Goal: Entertainment & Leisure: Browse casually

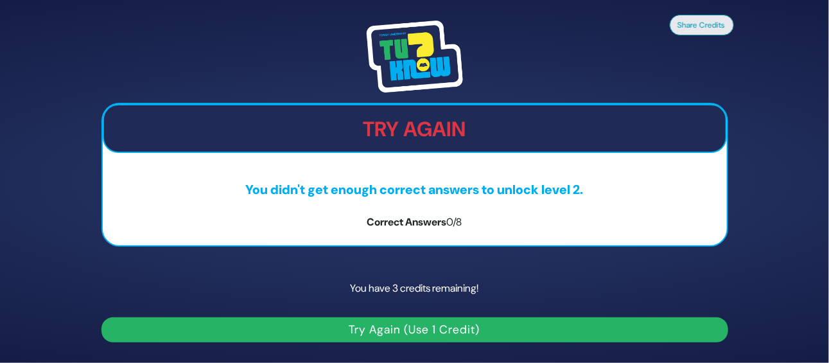
click at [249, 329] on button "Try Again (Use 1 Credit)" at bounding box center [415, 329] width 627 height 25
click at [354, 328] on button "Try Again (Use 1 Credit)" at bounding box center [415, 329] width 627 height 25
click at [394, 331] on button "Try Again (Use 1 Credit)" at bounding box center [415, 329] width 627 height 25
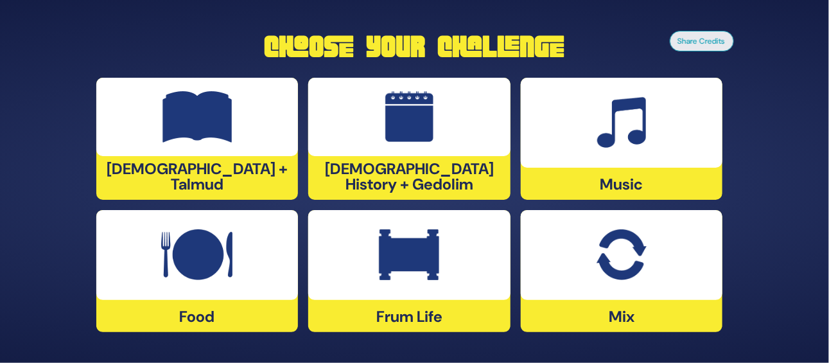
click at [390, 257] on img at bounding box center [409, 254] width 60 height 51
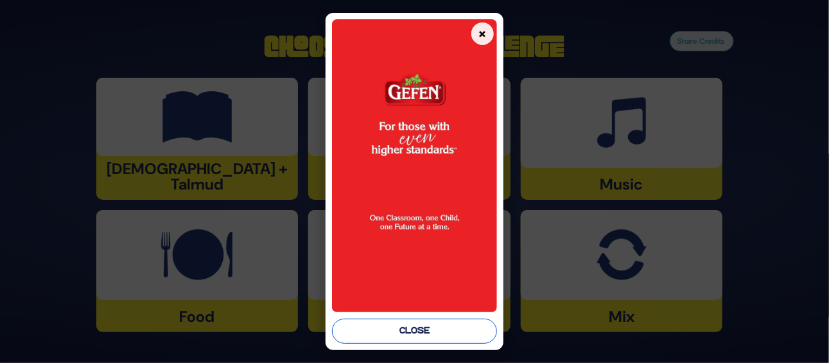
click at [440, 333] on button "Close" at bounding box center [414, 331] width 165 height 25
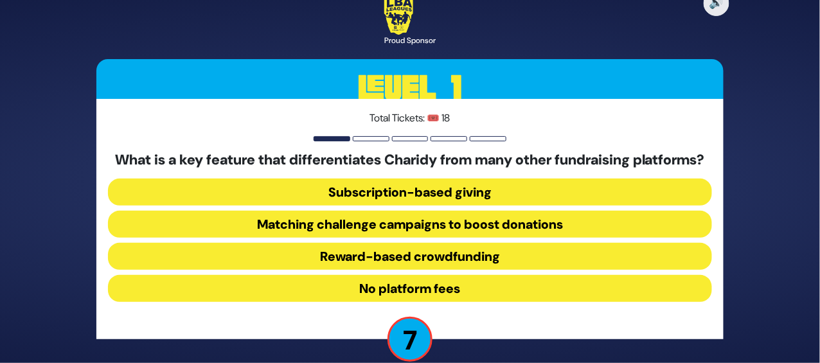
click at [461, 220] on button "Matching challenge campaigns to boost donations" at bounding box center [410, 224] width 604 height 27
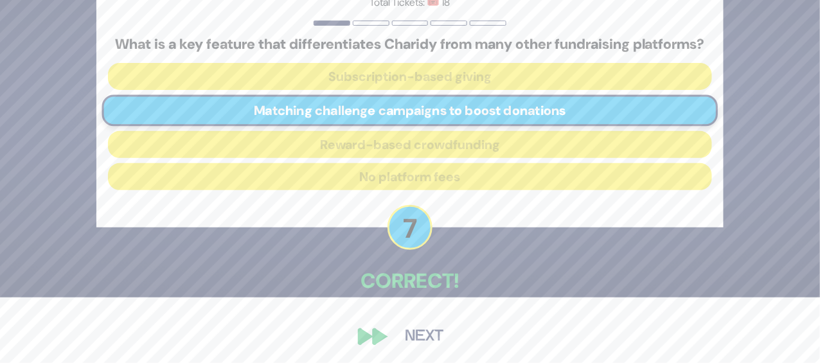
scroll to position [66, 0]
click at [411, 322] on button "Next" at bounding box center [424, 337] width 75 height 30
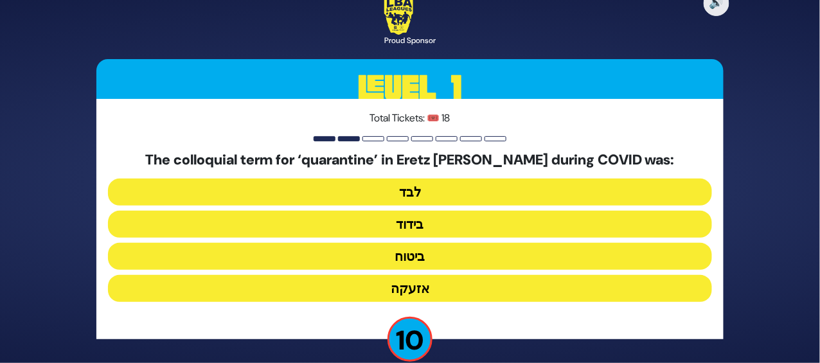
click at [425, 218] on button "בידוד" at bounding box center [410, 224] width 604 height 27
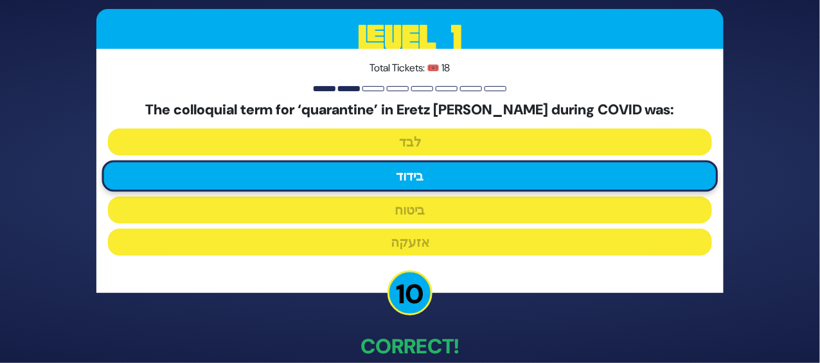
scroll to position [57, 0]
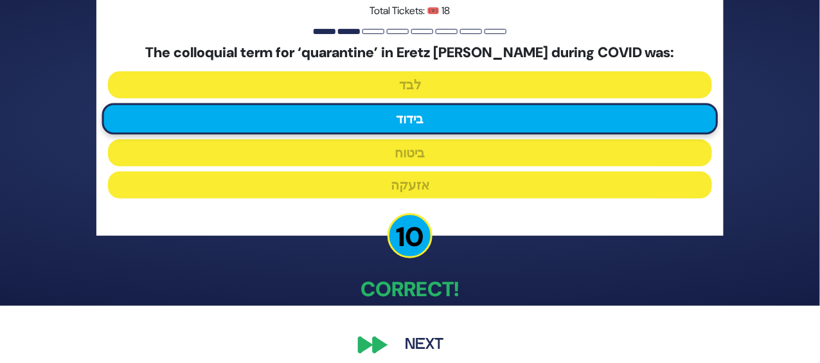
click at [448, 335] on button "Next" at bounding box center [424, 345] width 75 height 30
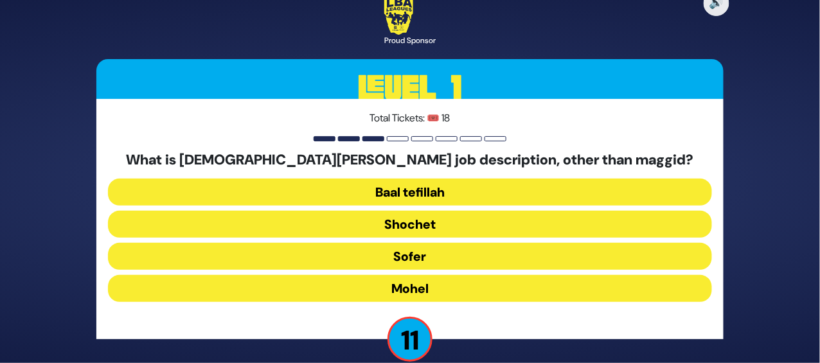
click at [419, 275] on button "Mohel" at bounding box center [410, 288] width 604 height 27
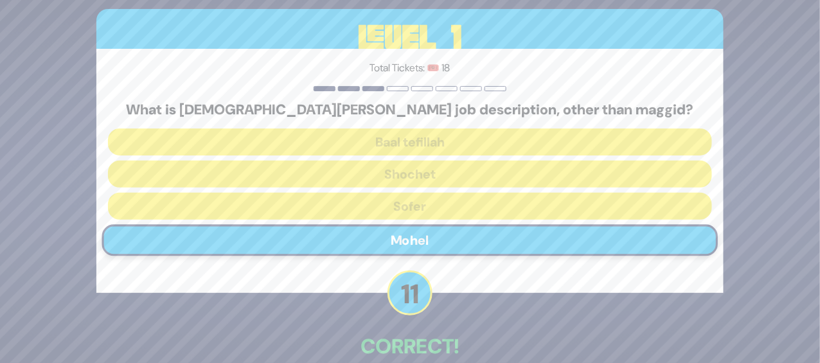
scroll to position [57, 0]
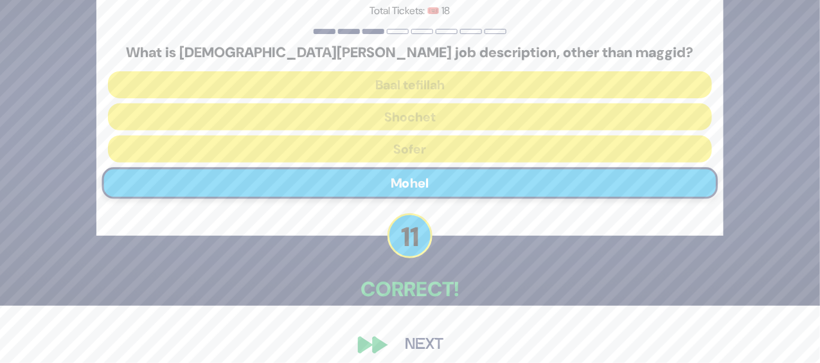
click at [434, 339] on button "Next" at bounding box center [424, 345] width 75 height 30
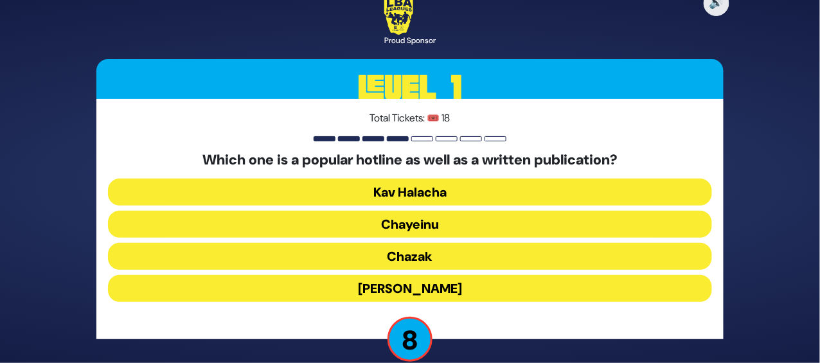
click at [439, 212] on button "Chayeinu" at bounding box center [410, 224] width 604 height 27
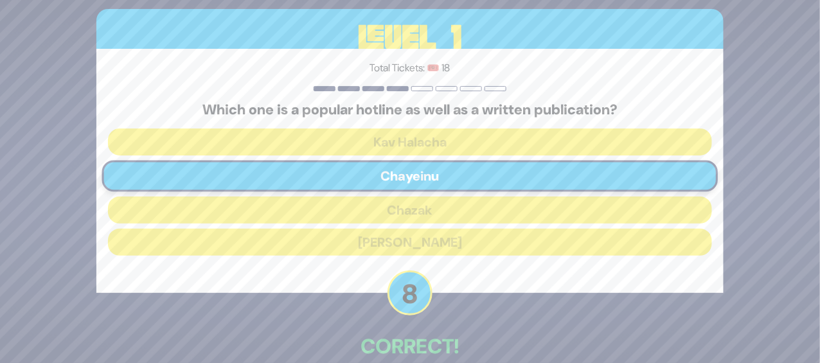
scroll to position [57, 0]
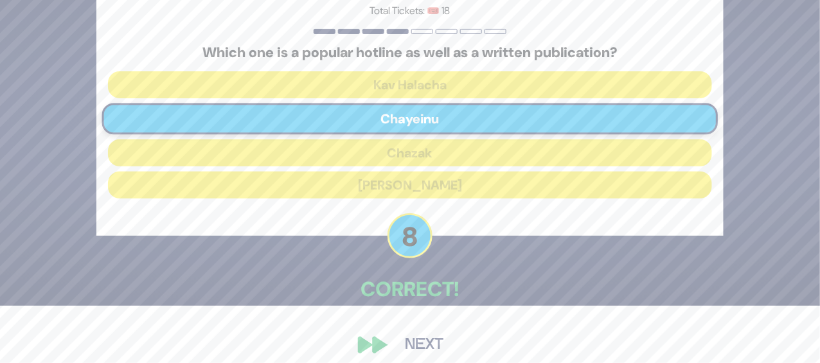
click at [423, 334] on button "Next" at bounding box center [424, 345] width 75 height 30
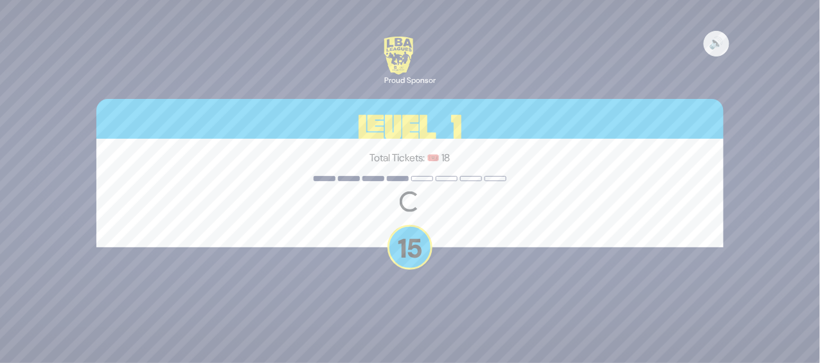
scroll to position [0, 0]
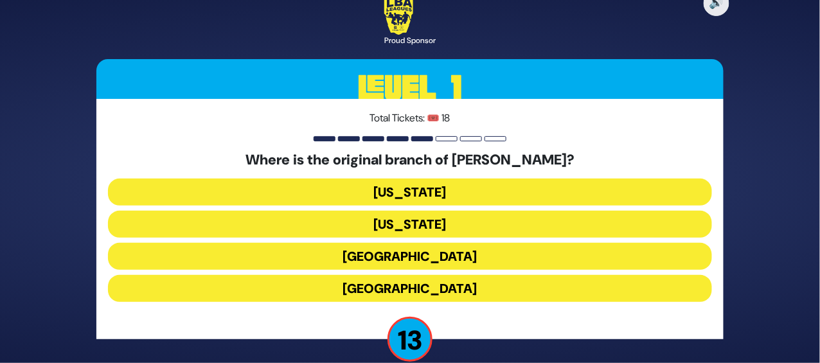
click at [432, 245] on button "London" at bounding box center [410, 256] width 604 height 27
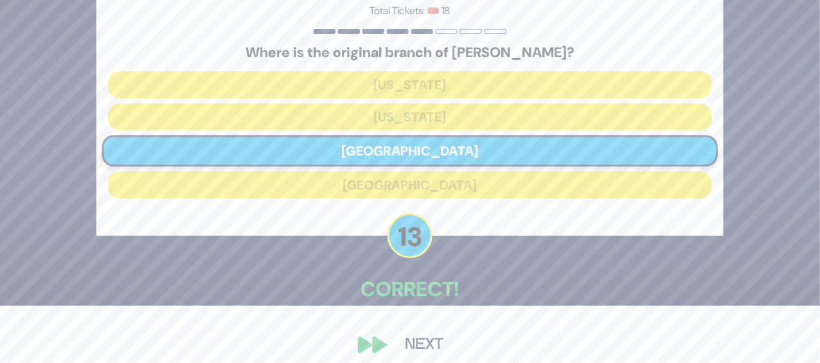
scroll to position [57, 0]
click at [425, 331] on button "Next" at bounding box center [424, 346] width 75 height 30
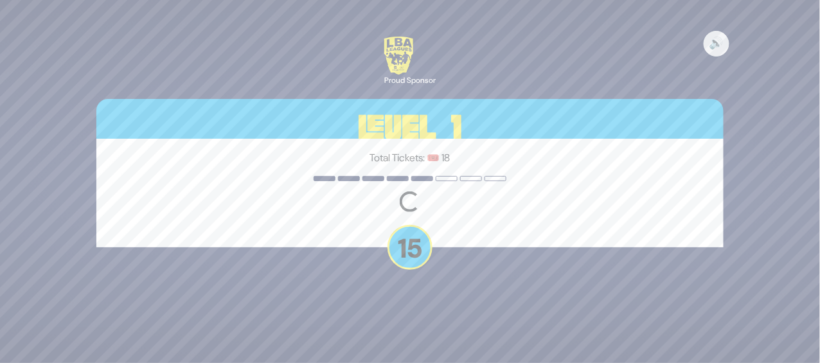
scroll to position [0, 0]
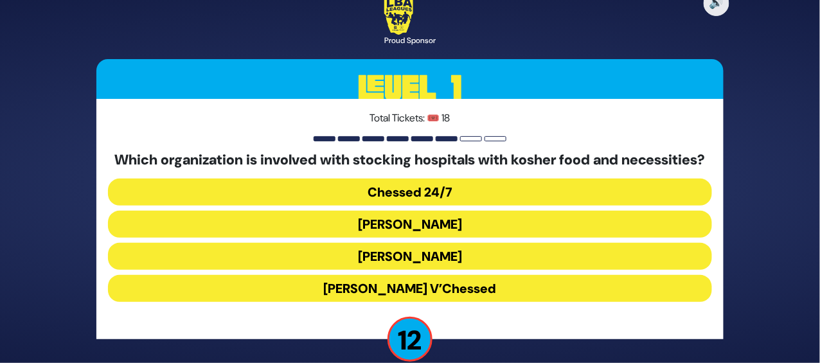
click at [449, 186] on button "Chessed 24/7" at bounding box center [410, 192] width 604 height 27
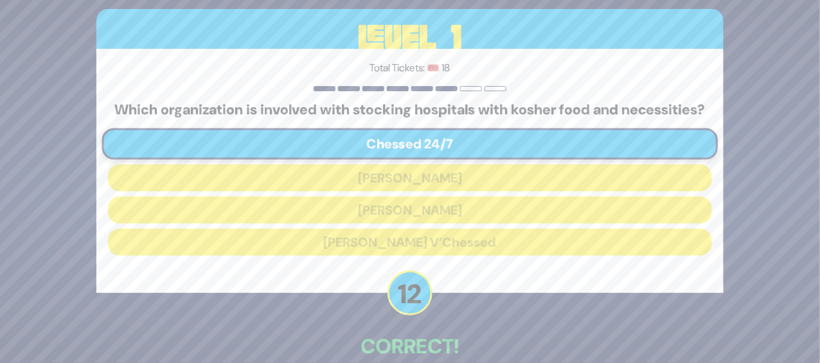
scroll to position [66, 0]
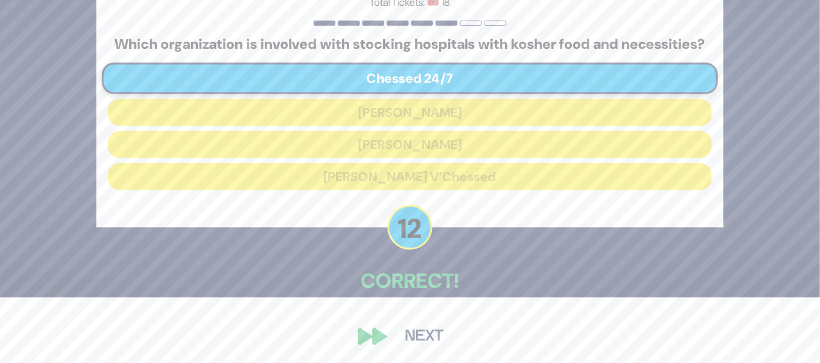
click at [427, 324] on button "Next" at bounding box center [424, 337] width 75 height 30
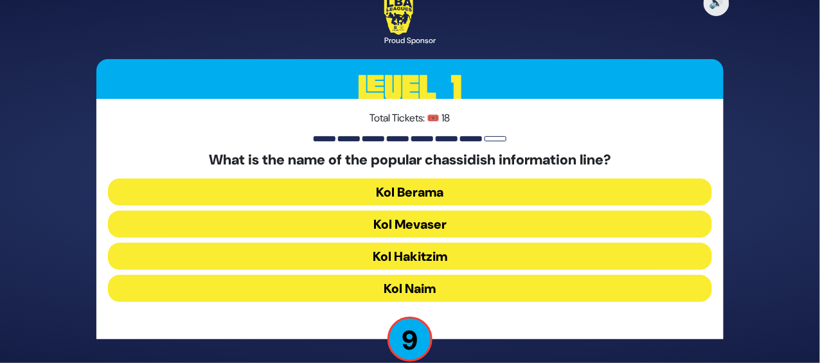
click at [411, 215] on button "Kol Mevaser" at bounding box center [410, 224] width 604 height 27
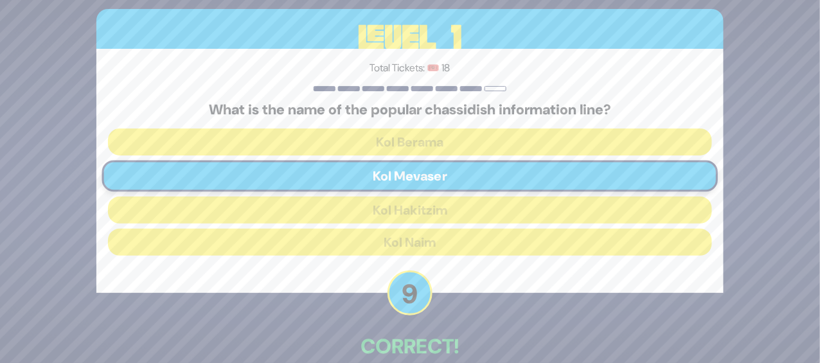
scroll to position [57, 0]
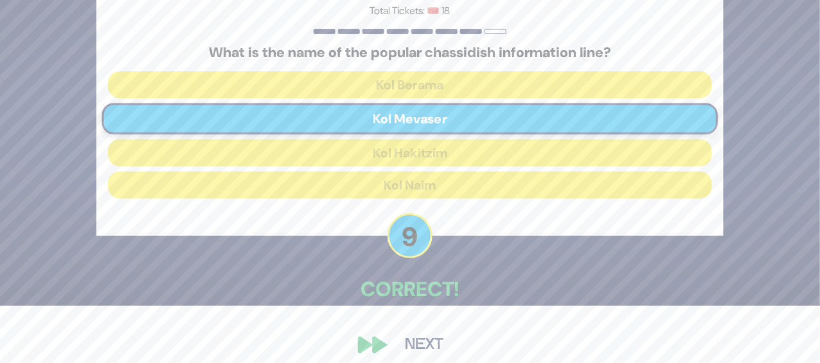
click at [428, 338] on button "Next" at bounding box center [424, 345] width 75 height 30
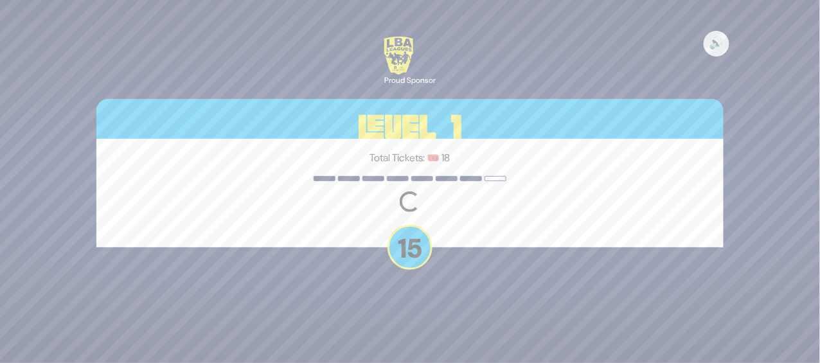
scroll to position [0, 0]
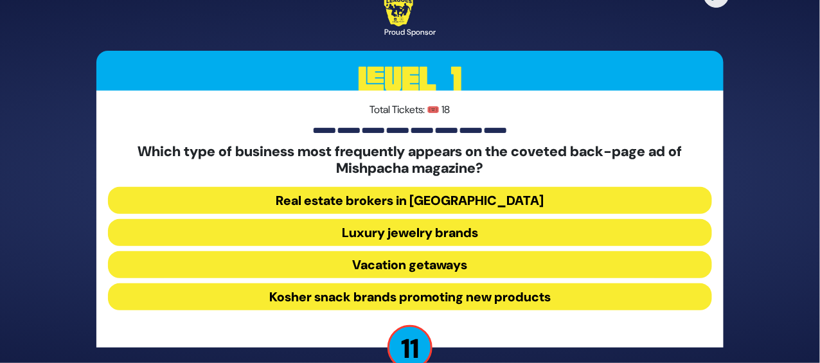
click at [518, 219] on button "Luxury jewelry brands" at bounding box center [410, 232] width 604 height 27
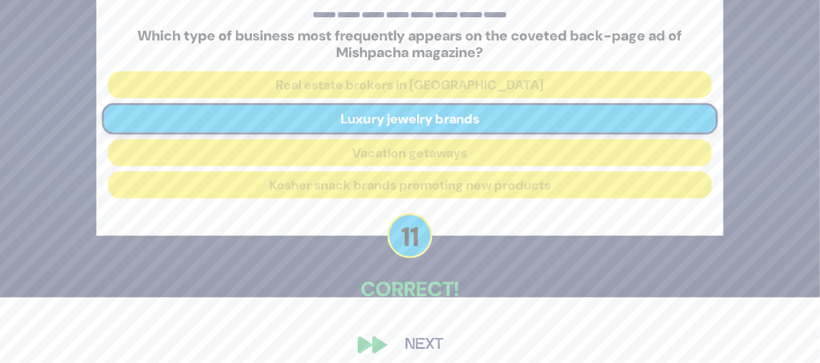
scroll to position [66, 0]
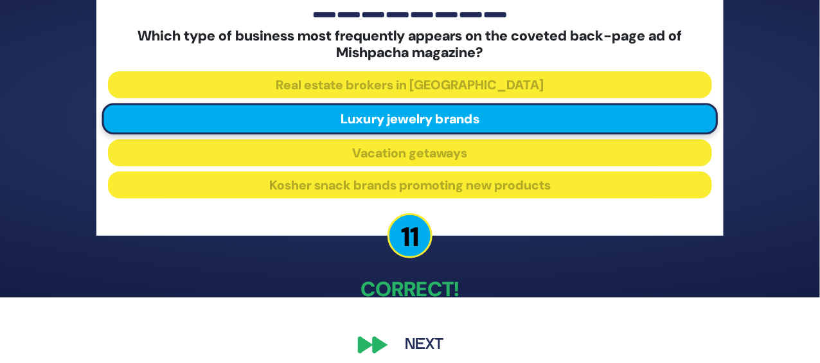
click at [421, 333] on button "Next" at bounding box center [424, 345] width 75 height 30
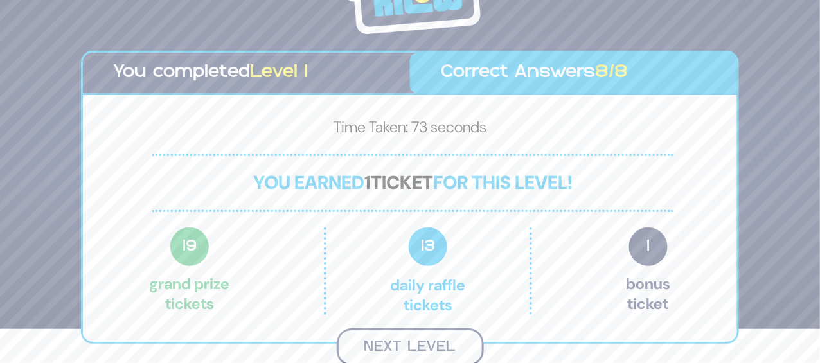
scroll to position [35, 0]
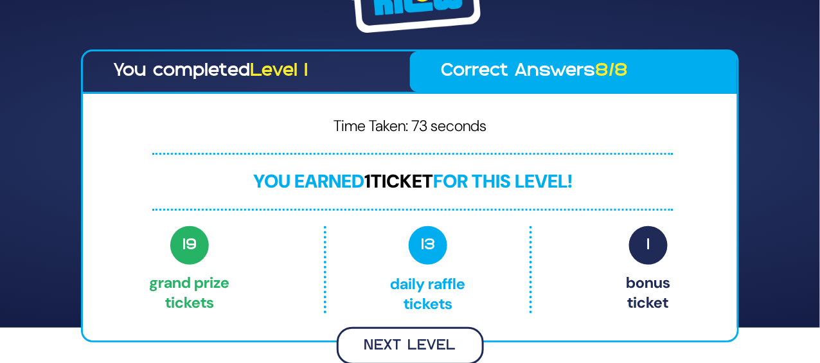
click at [446, 327] on button "Next Level" at bounding box center [410, 346] width 147 height 38
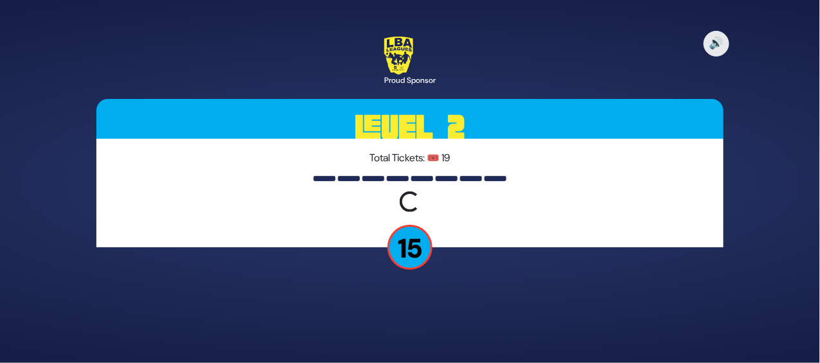
scroll to position [0, 0]
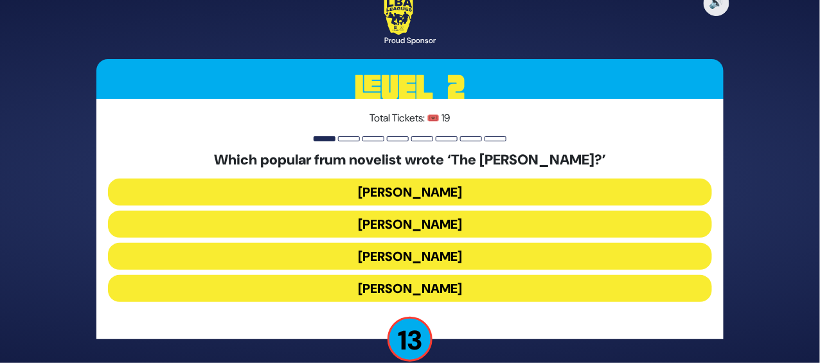
click at [458, 253] on button "Yair Weinstock" at bounding box center [410, 256] width 604 height 27
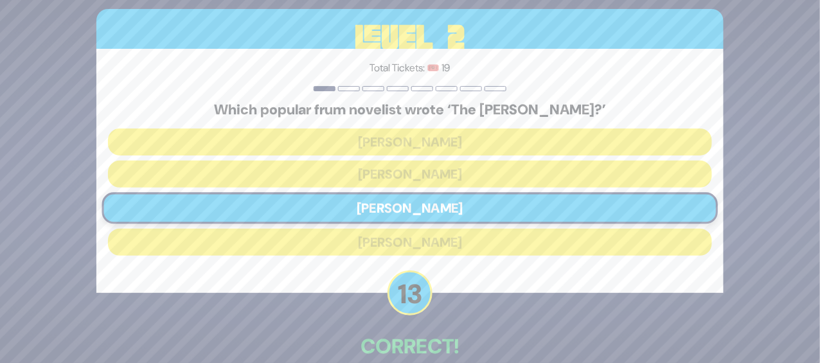
scroll to position [57, 0]
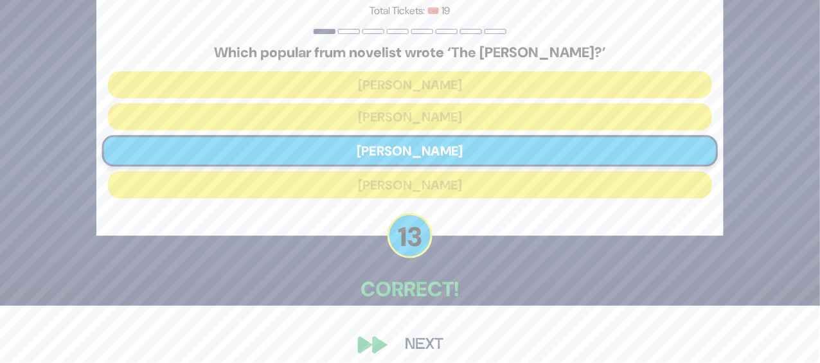
click at [424, 330] on button "Next" at bounding box center [424, 345] width 75 height 30
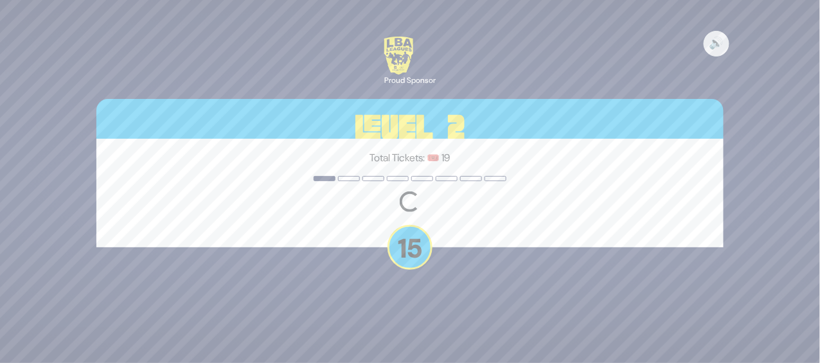
scroll to position [0, 0]
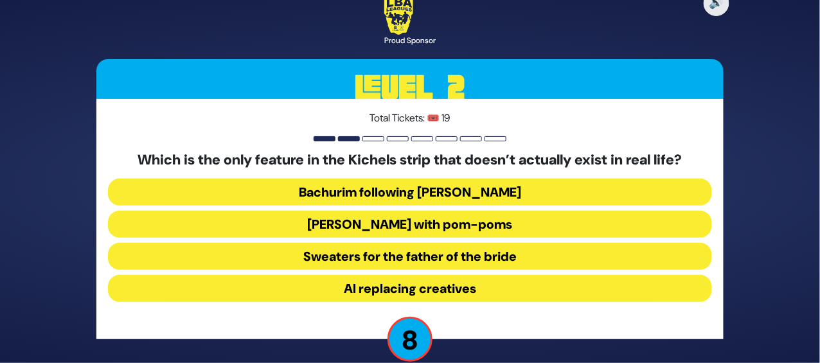
click at [450, 213] on button "Yarmulkes with pom-poms" at bounding box center [410, 224] width 604 height 27
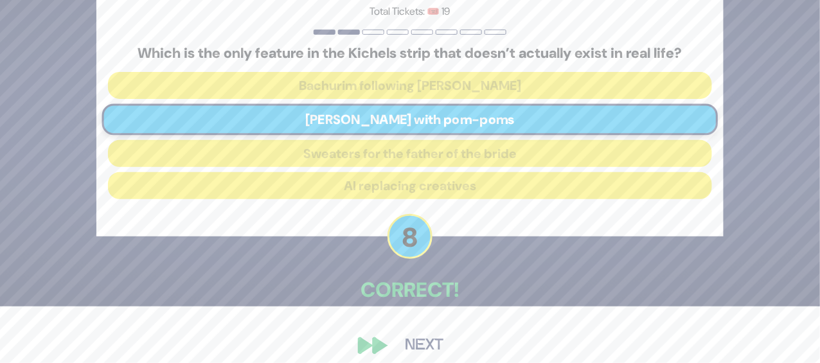
scroll to position [57, 0]
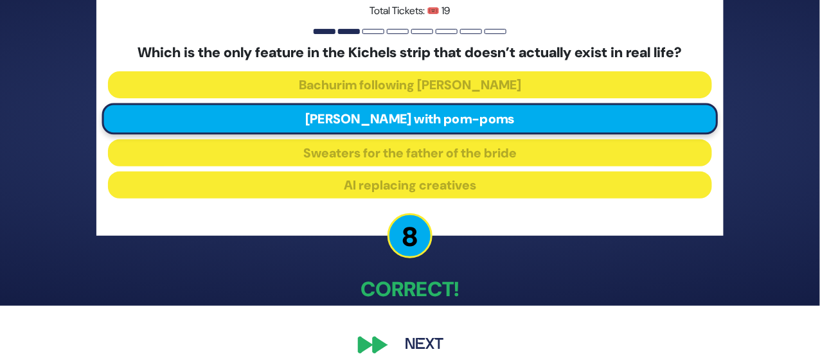
click at [430, 335] on button "Next" at bounding box center [424, 345] width 75 height 30
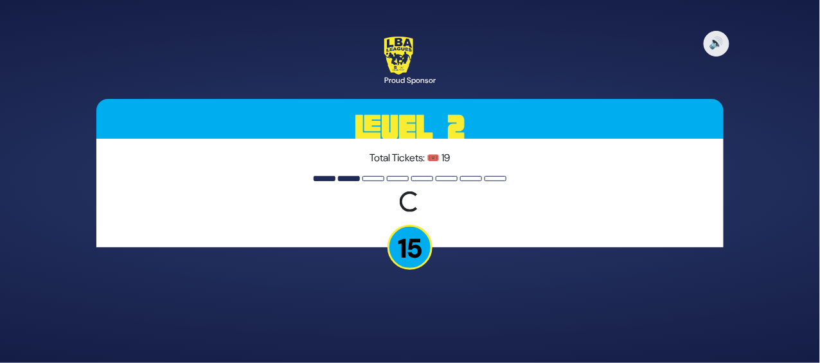
scroll to position [0, 0]
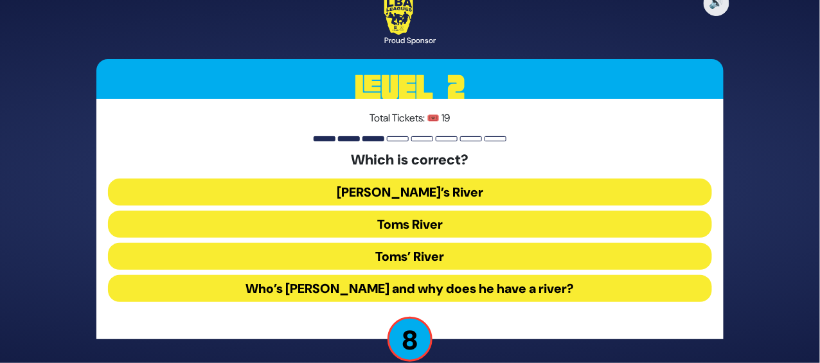
click at [445, 211] on button "Toms River" at bounding box center [410, 224] width 604 height 27
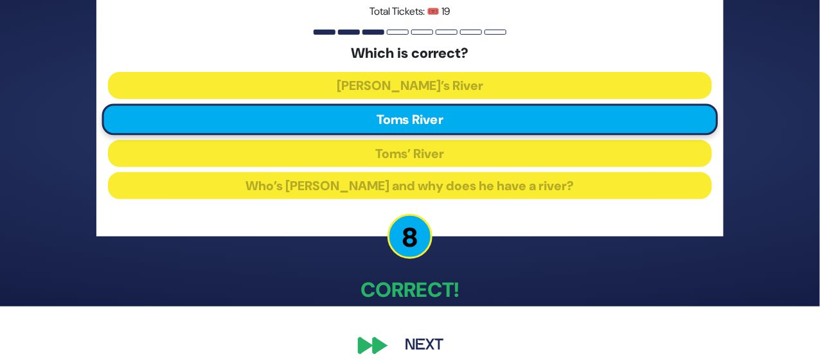
scroll to position [57, 0]
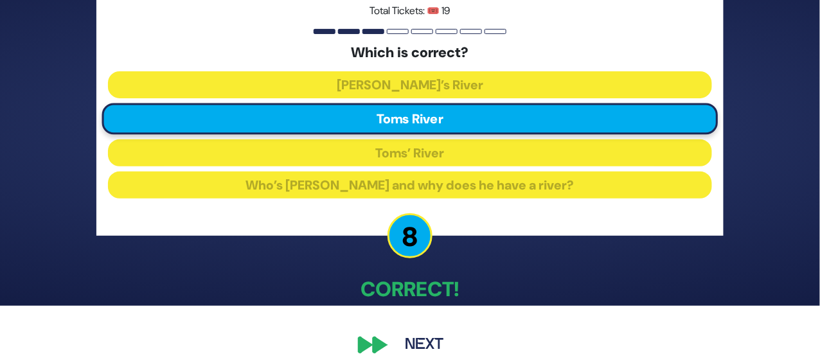
click at [434, 330] on button "Next" at bounding box center [424, 345] width 75 height 30
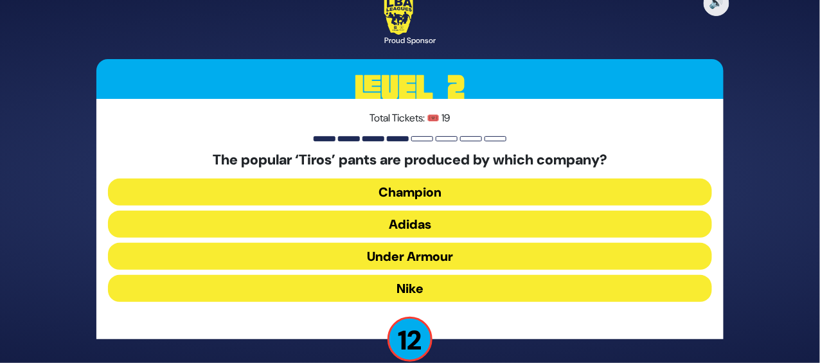
click at [441, 213] on button "Adidas" at bounding box center [410, 224] width 604 height 27
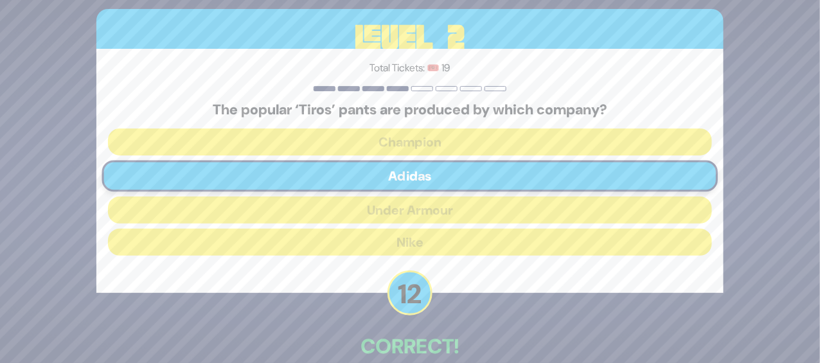
scroll to position [57, 0]
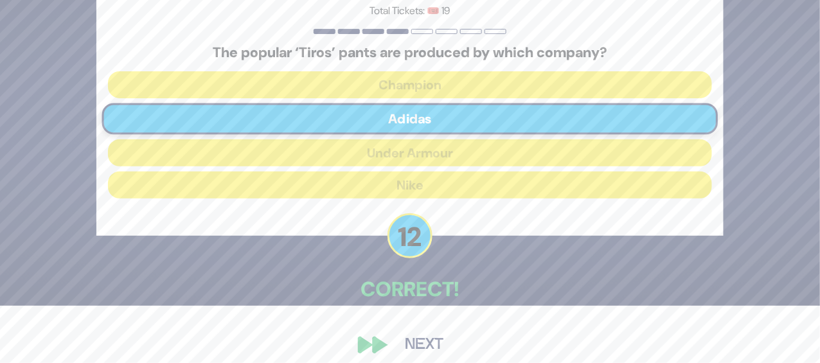
click at [434, 330] on button "Next" at bounding box center [424, 345] width 75 height 30
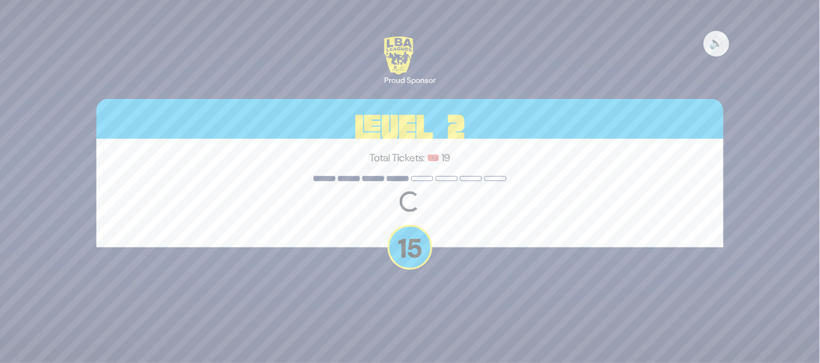
scroll to position [0, 0]
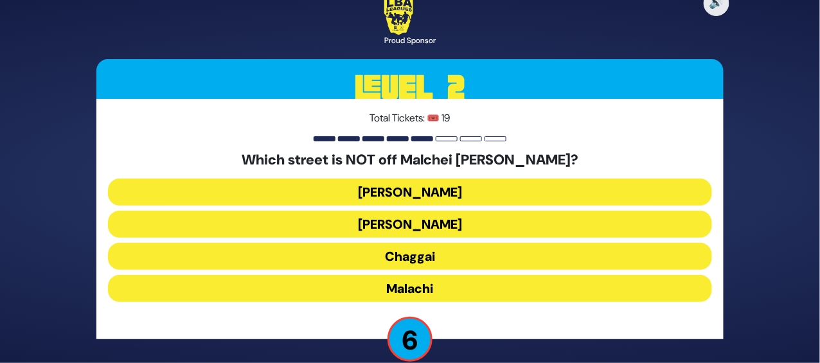
click at [453, 275] on button "Malachi" at bounding box center [410, 288] width 604 height 27
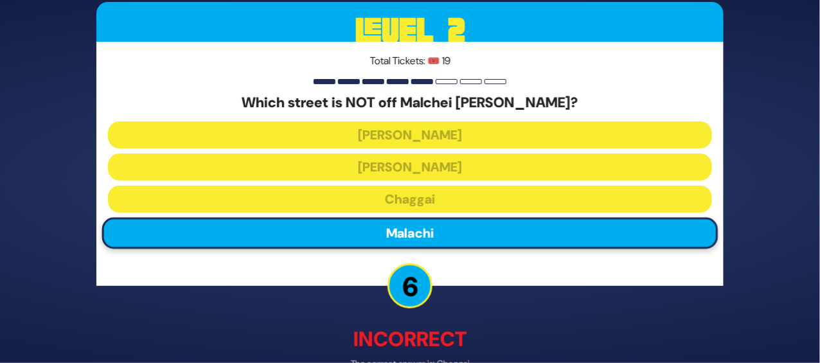
scroll to position [64, 0]
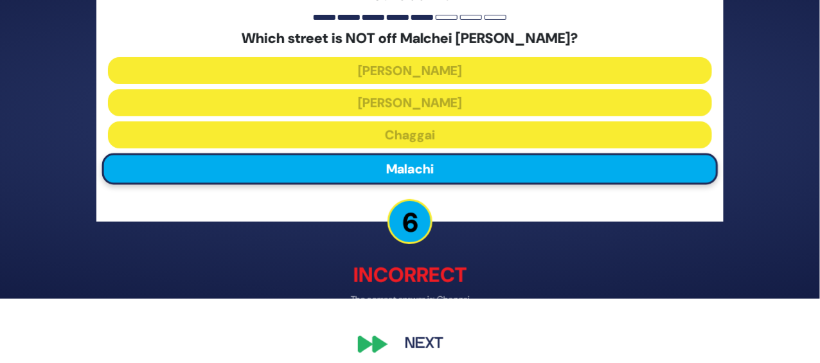
click at [432, 330] on button "Next" at bounding box center [424, 345] width 75 height 30
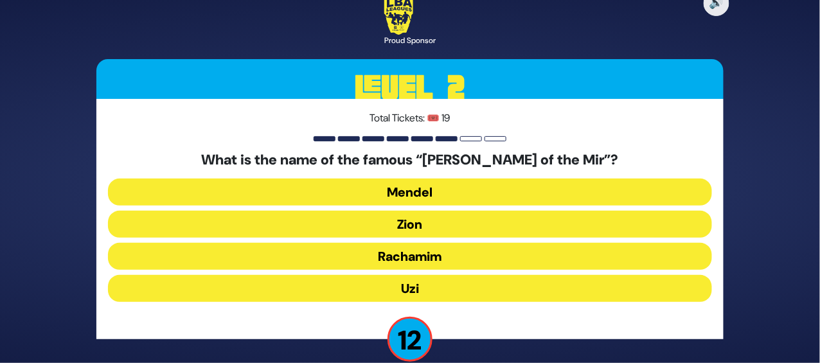
click at [452, 243] on button "Rachamim" at bounding box center [410, 256] width 604 height 27
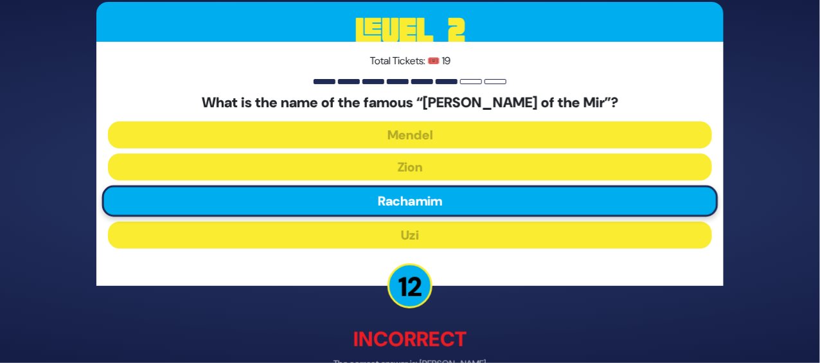
scroll to position [64, 0]
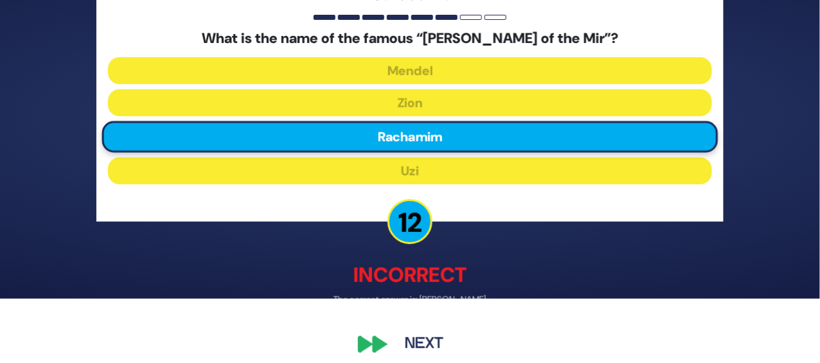
click at [423, 336] on button "Next" at bounding box center [424, 345] width 75 height 30
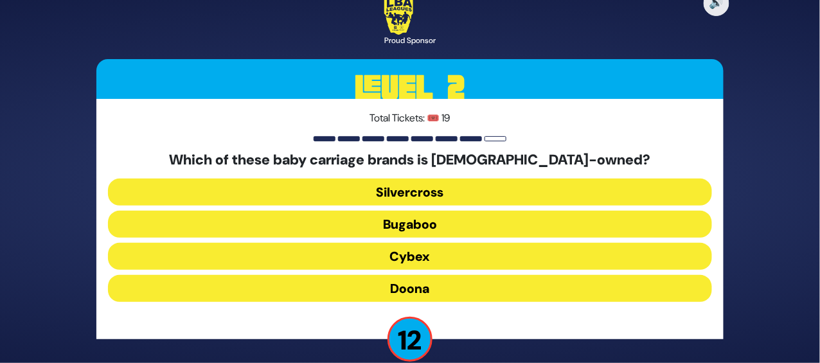
click at [431, 275] on button "Doona" at bounding box center [410, 288] width 604 height 27
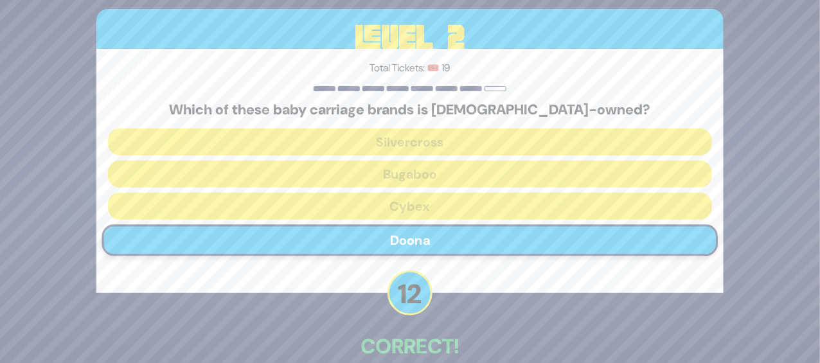
scroll to position [57, 0]
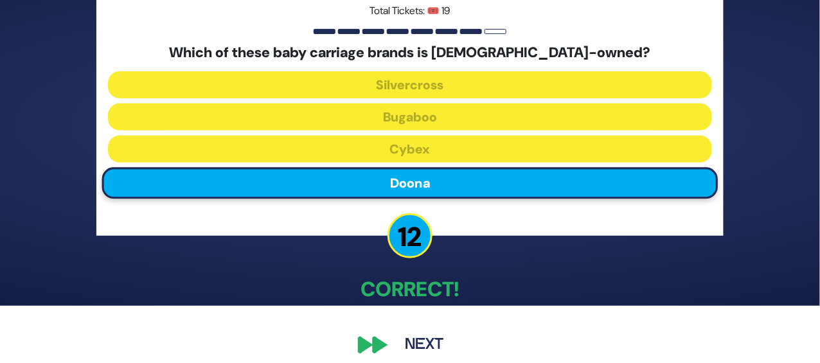
click at [423, 330] on button "Next" at bounding box center [424, 345] width 75 height 30
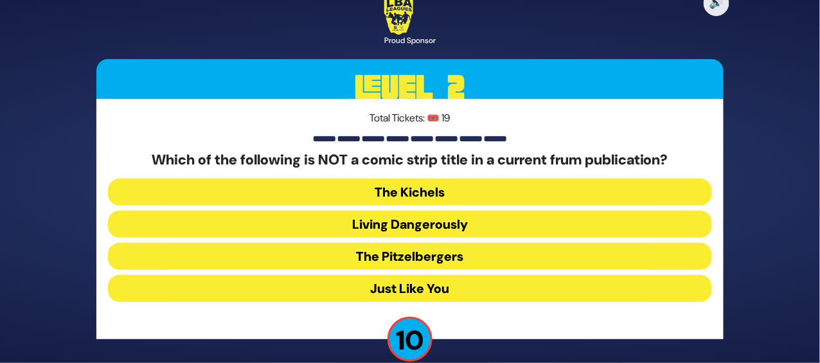
click at [445, 276] on button "Just Like You" at bounding box center [410, 288] width 604 height 27
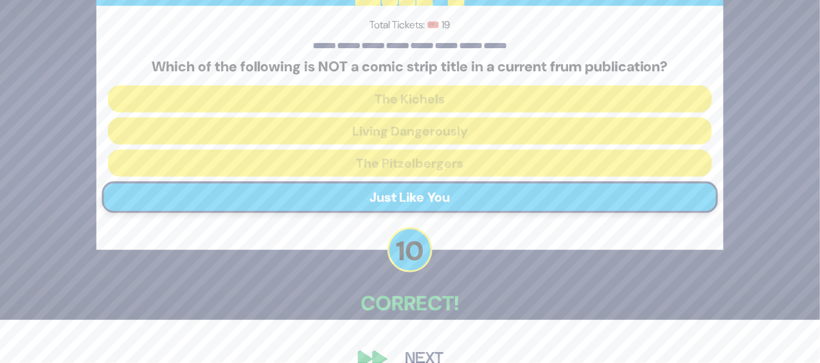
scroll to position [57, 0]
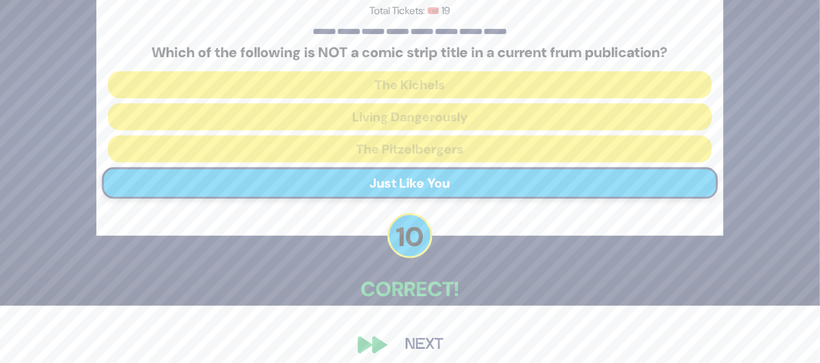
click at [424, 333] on button "Next" at bounding box center [424, 345] width 75 height 30
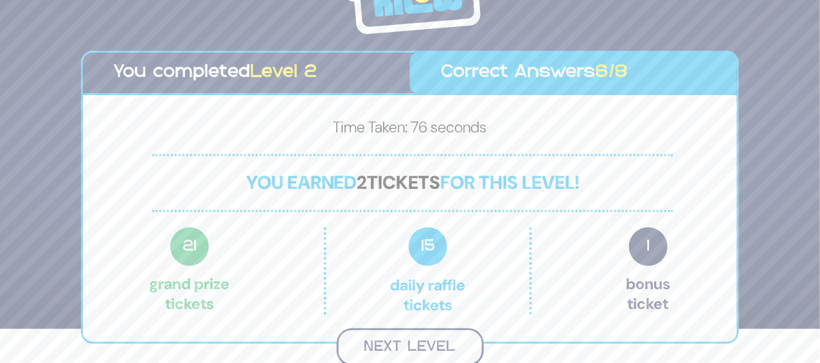
scroll to position [32, 0]
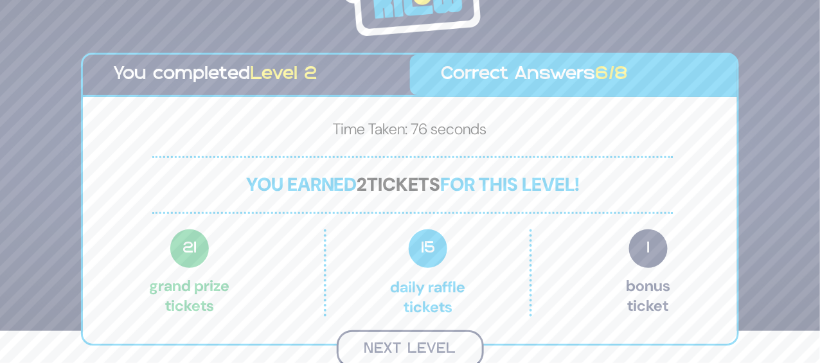
click at [447, 341] on button "Next Level" at bounding box center [410, 349] width 147 height 38
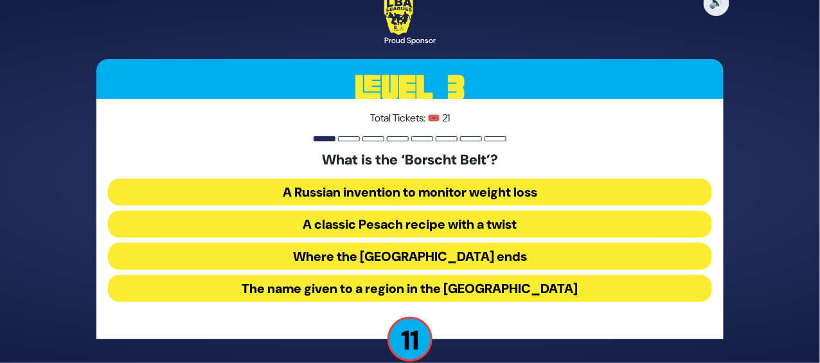
click at [489, 277] on button "The name given to a region in the Catskill Mountains" at bounding box center [410, 288] width 604 height 27
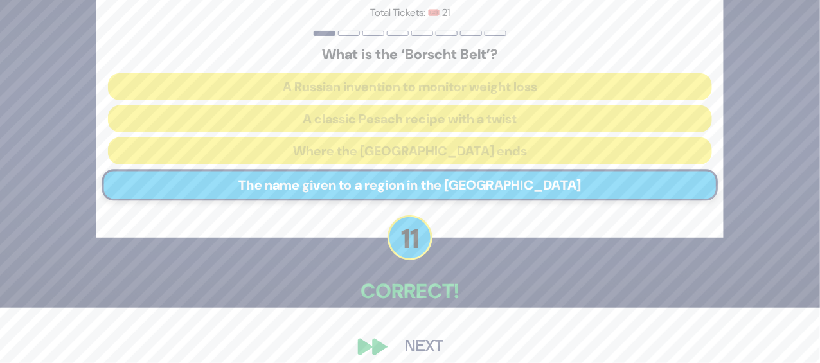
scroll to position [46, 0]
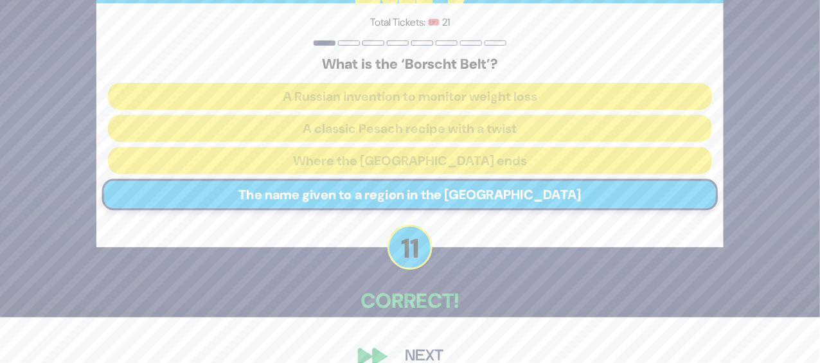
click at [434, 344] on button "Next" at bounding box center [424, 357] width 75 height 30
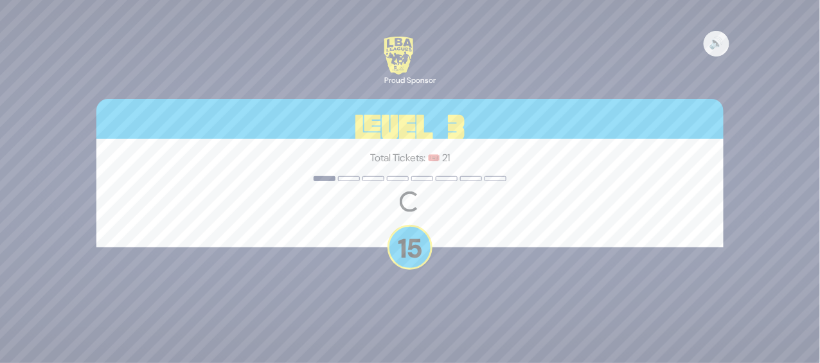
scroll to position [0, 0]
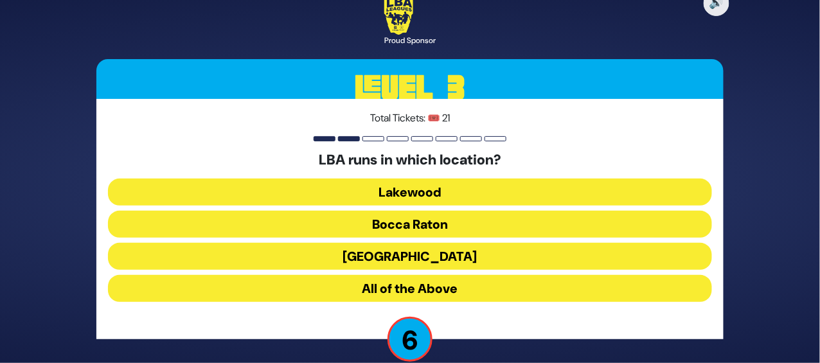
click at [425, 179] on button "Lakewood" at bounding box center [410, 192] width 604 height 27
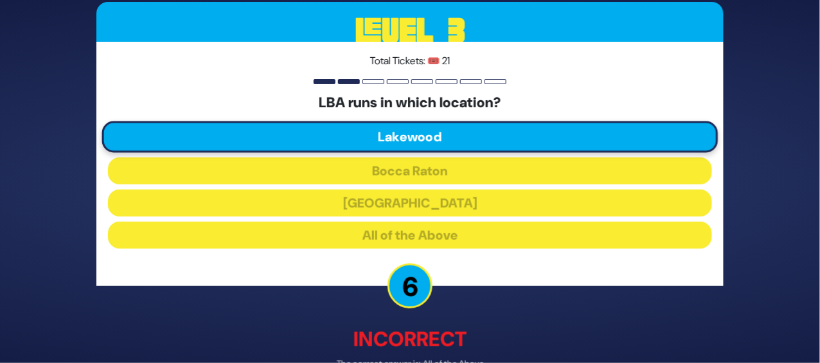
scroll to position [64, 0]
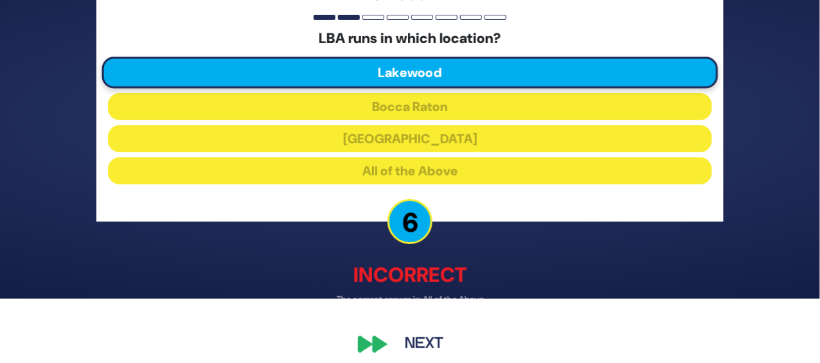
click at [420, 330] on button "Next" at bounding box center [424, 345] width 75 height 30
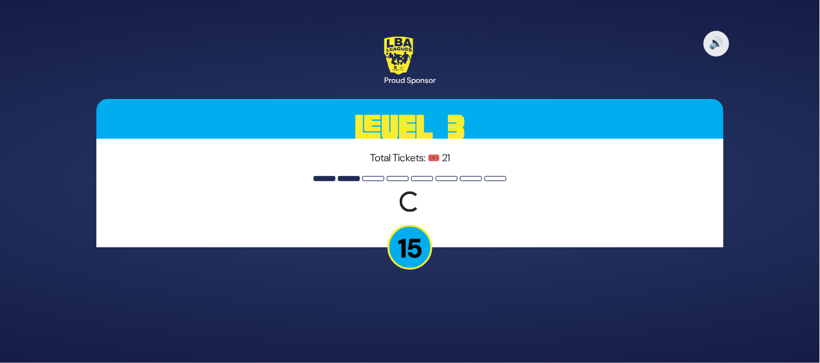
scroll to position [0, 0]
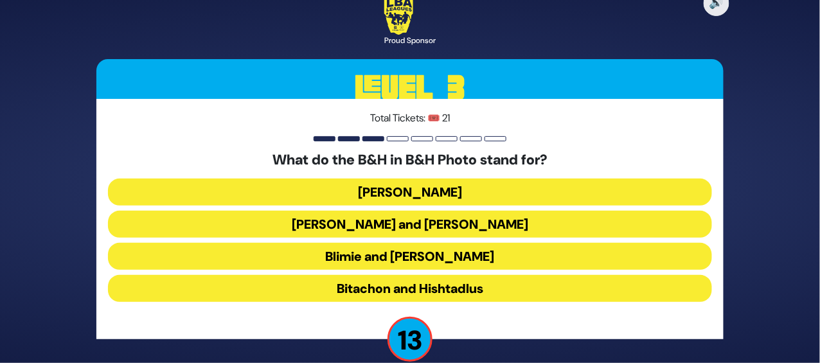
click at [454, 278] on button "Bitachon and Hishtadlus" at bounding box center [410, 288] width 604 height 27
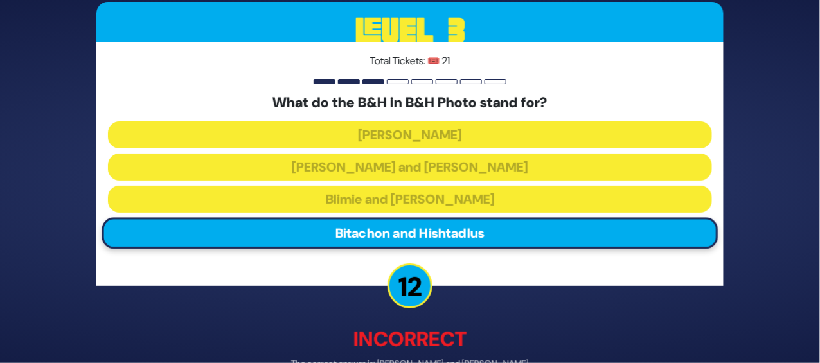
scroll to position [64, 0]
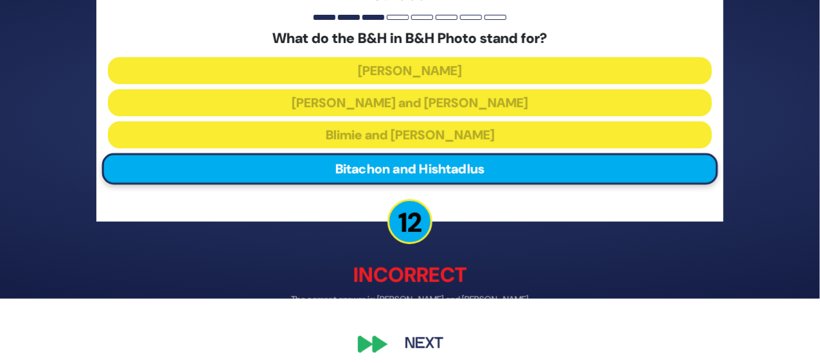
click at [430, 330] on button "Next" at bounding box center [424, 345] width 75 height 30
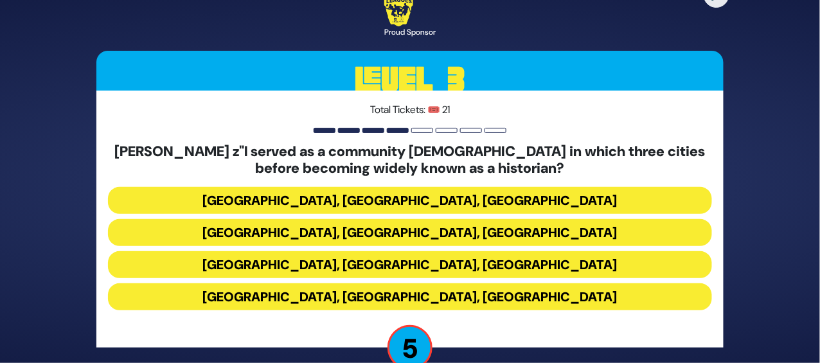
click at [464, 192] on button "Miami, Chicago, Monsey" at bounding box center [410, 200] width 604 height 27
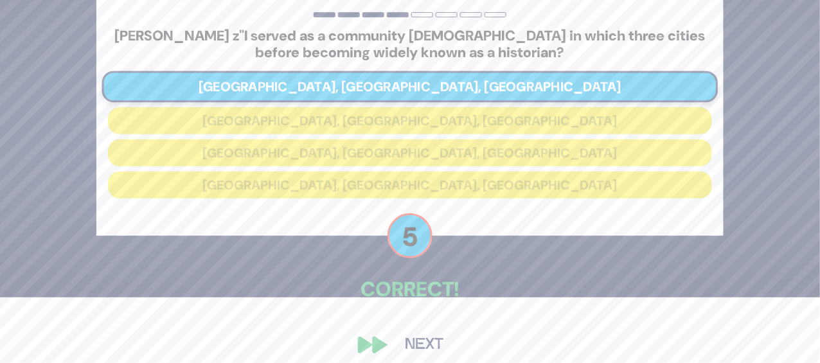
scroll to position [66, 0]
click at [430, 335] on button "Next" at bounding box center [424, 345] width 75 height 30
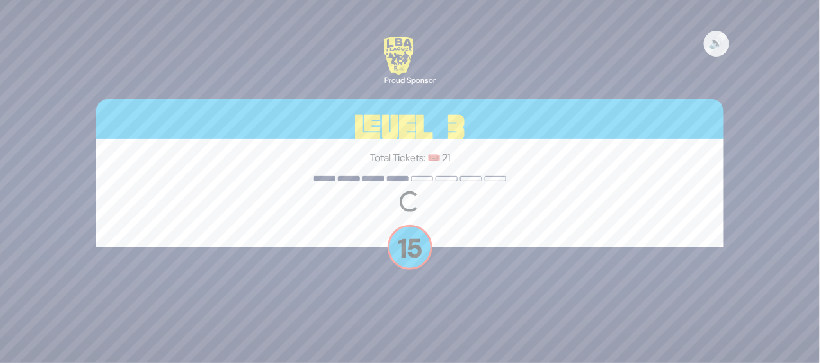
scroll to position [0, 0]
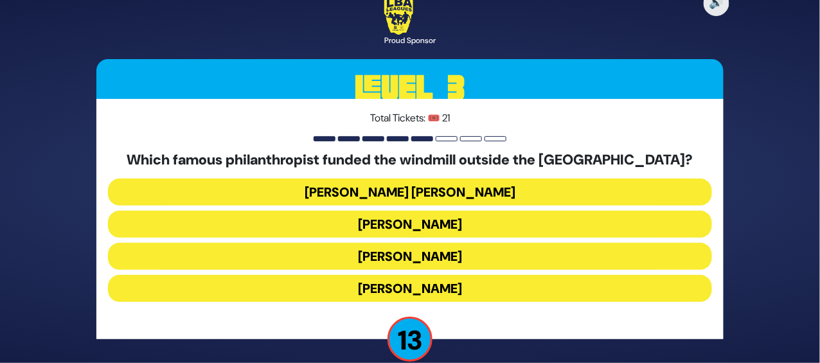
click at [450, 279] on button "Moses Montefiore" at bounding box center [410, 288] width 604 height 27
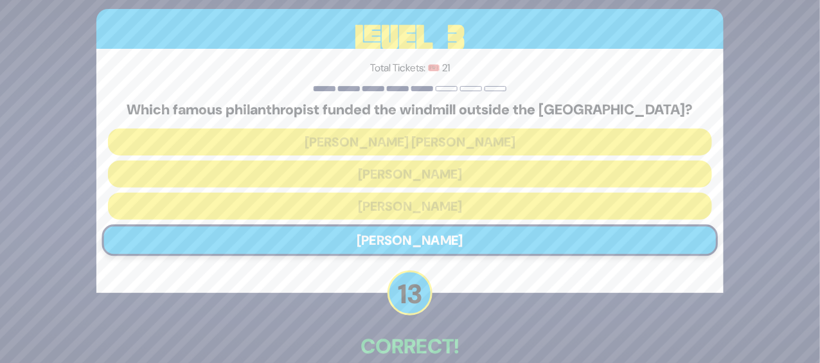
scroll to position [57, 0]
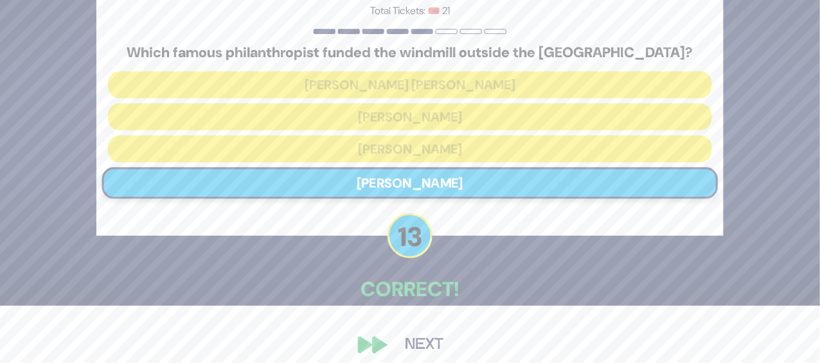
click at [428, 331] on button "Next" at bounding box center [424, 345] width 75 height 30
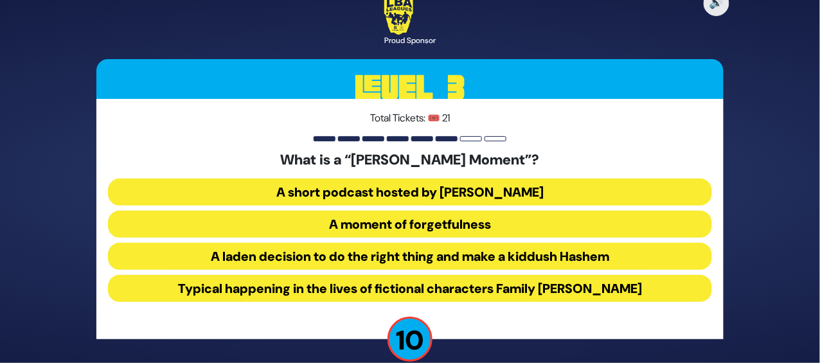
click at [445, 243] on button "A laden decision to do the right thing and make a kiddush Hashem" at bounding box center [410, 256] width 604 height 27
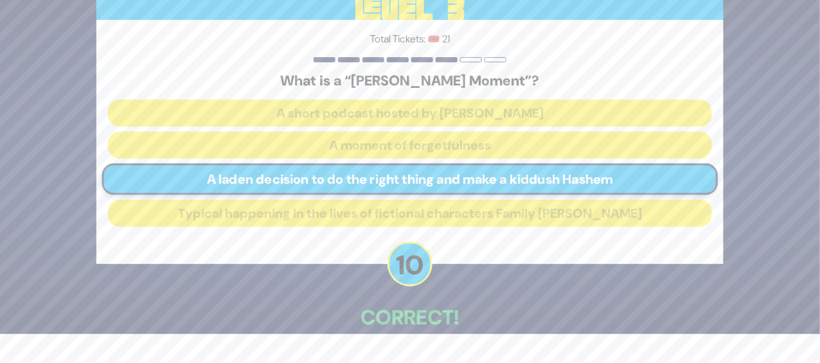
scroll to position [48, 0]
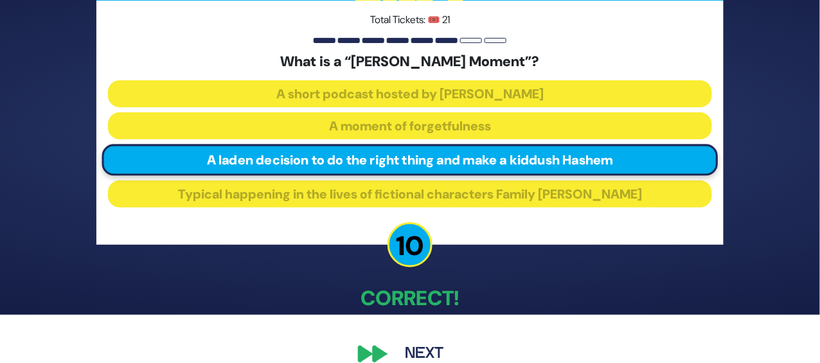
click at [423, 342] on button "Next" at bounding box center [424, 354] width 75 height 30
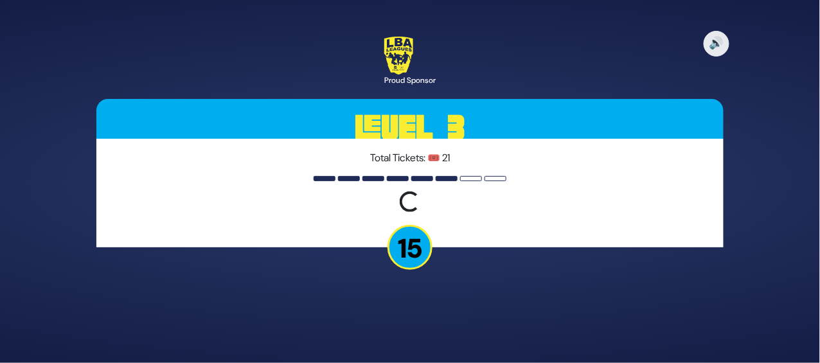
scroll to position [0, 0]
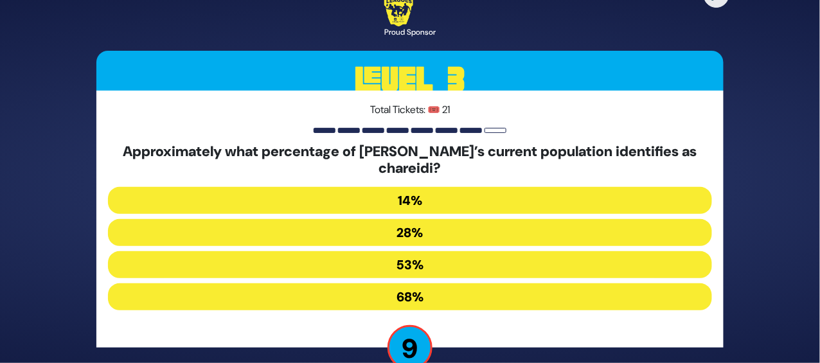
click at [409, 219] on button "28%" at bounding box center [410, 232] width 604 height 27
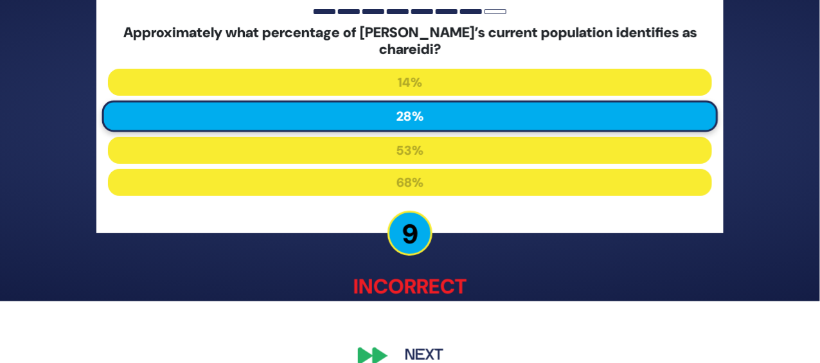
scroll to position [62, 0]
click at [423, 341] on button "Next" at bounding box center [424, 356] width 75 height 30
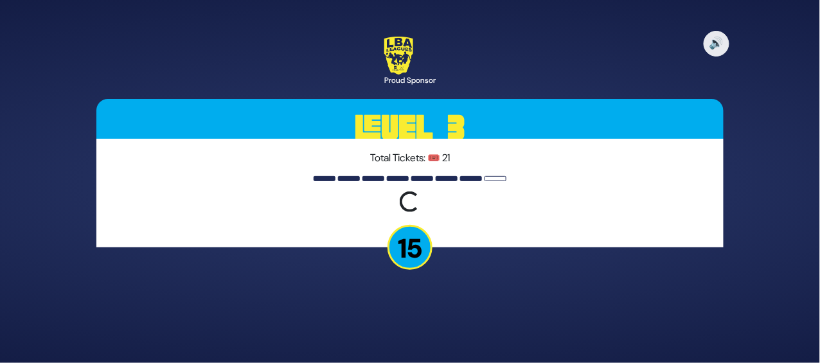
scroll to position [0, 0]
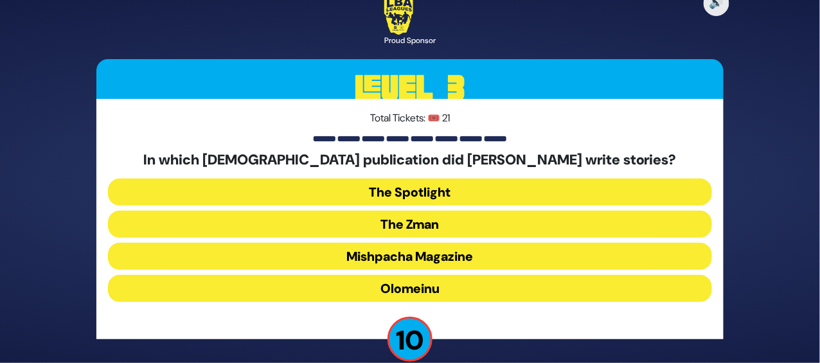
click at [450, 275] on button "Olomeinu" at bounding box center [410, 288] width 604 height 27
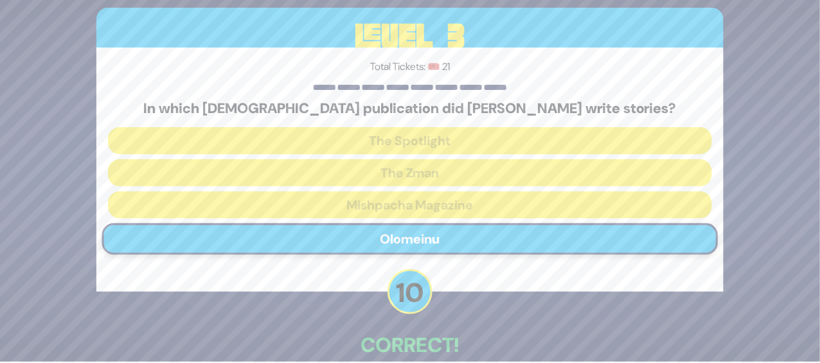
scroll to position [57, 0]
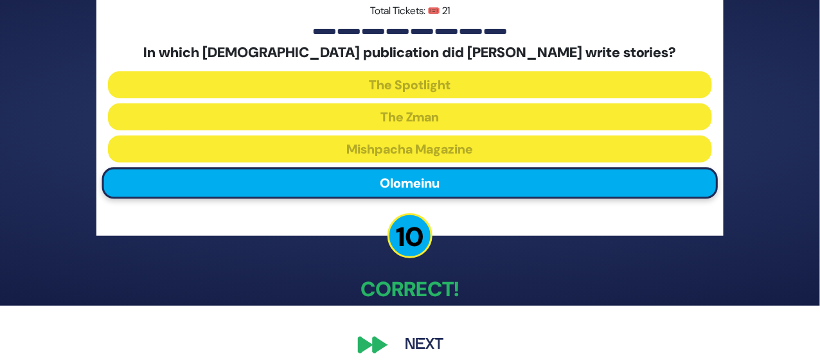
click at [435, 333] on button "Next" at bounding box center [424, 345] width 75 height 30
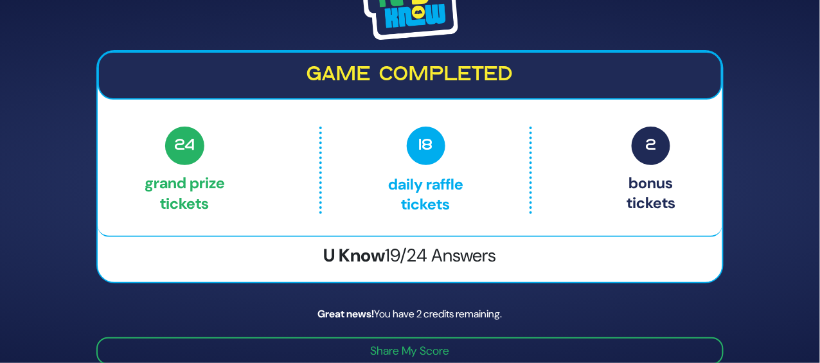
scroll to position [46, 0]
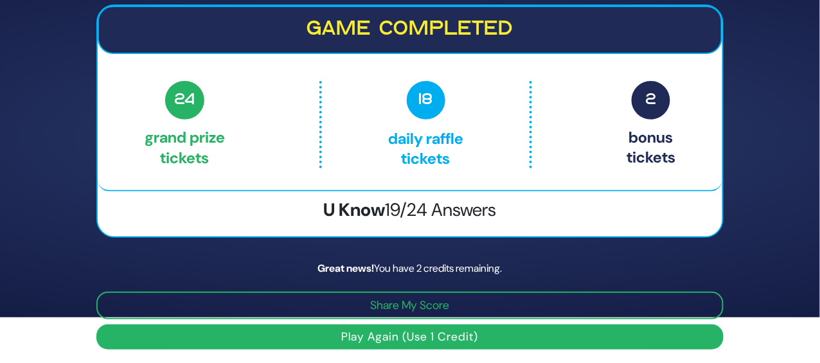
click at [453, 335] on button "Play Again (Use 1 Credit)" at bounding box center [409, 336] width 627 height 25
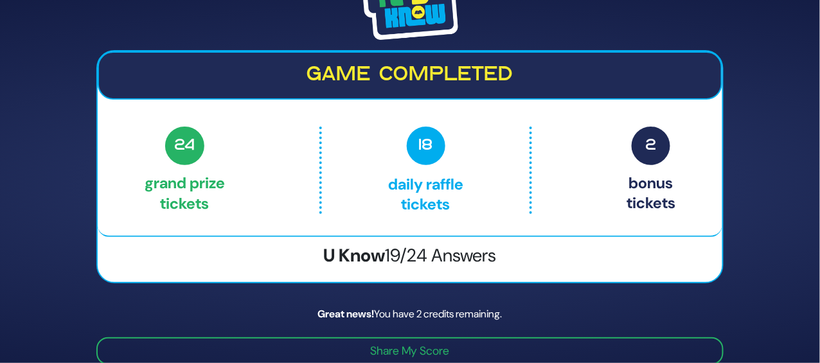
click at [423, 24] on img at bounding box center [410, 4] width 96 height 72
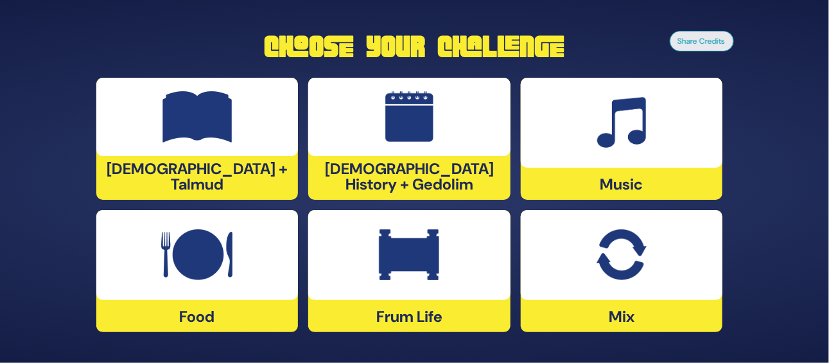
click at [642, 146] on img at bounding box center [622, 122] width 49 height 51
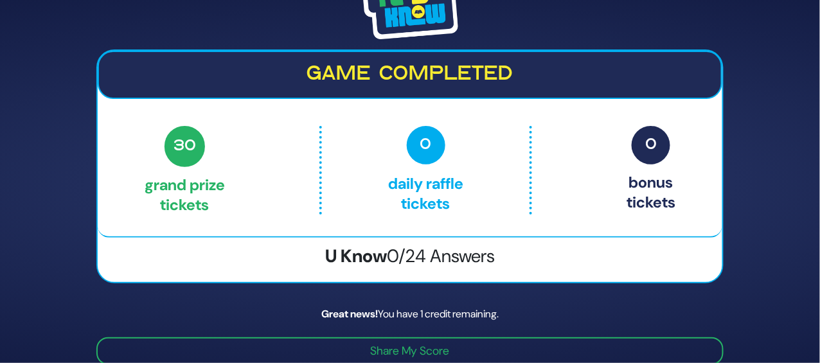
scroll to position [46, 0]
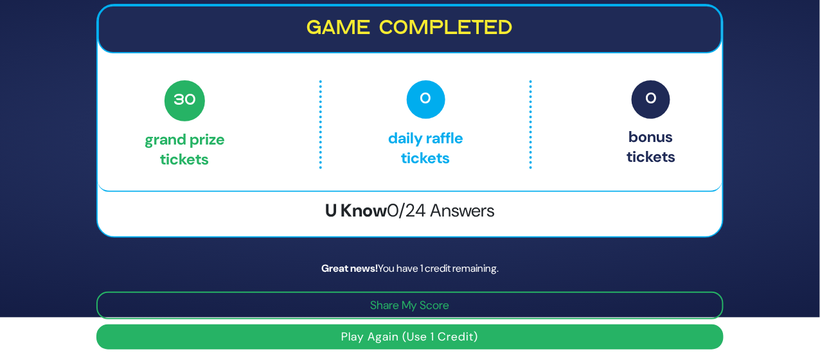
click at [545, 333] on button "Play Again (Use 1 Credit)" at bounding box center [409, 336] width 627 height 25
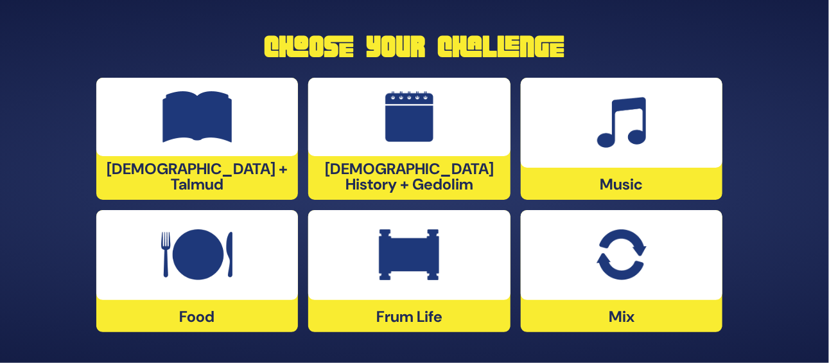
click at [417, 127] on img at bounding box center [409, 116] width 48 height 51
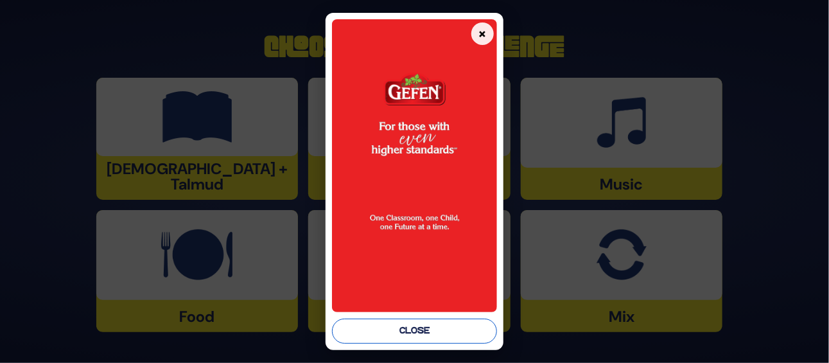
click at [404, 335] on button "Close" at bounding box center [414, 331] width 165 height 25
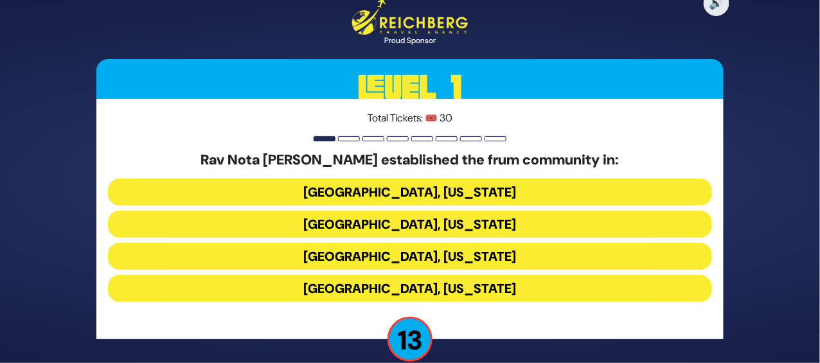
click at [467, 213] on button "Memphis, Tennessee" at bounding box center [410, 224] width 604 height 27
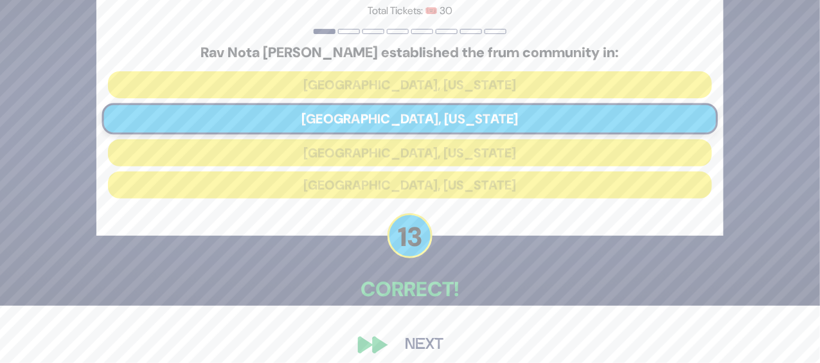
scroll to position [55, 0]
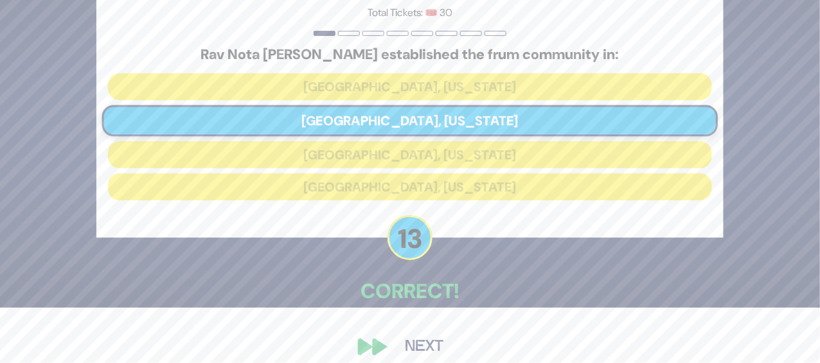
click at [423, 342] on button "Next" at bounding box center [424, 347] width 75 height 30
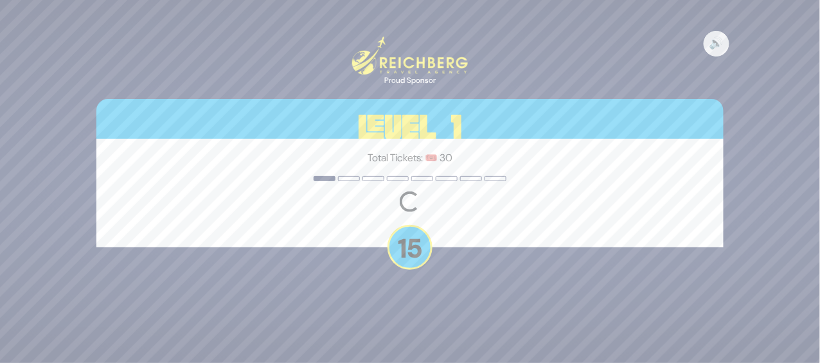
scroll to position [0, 0]
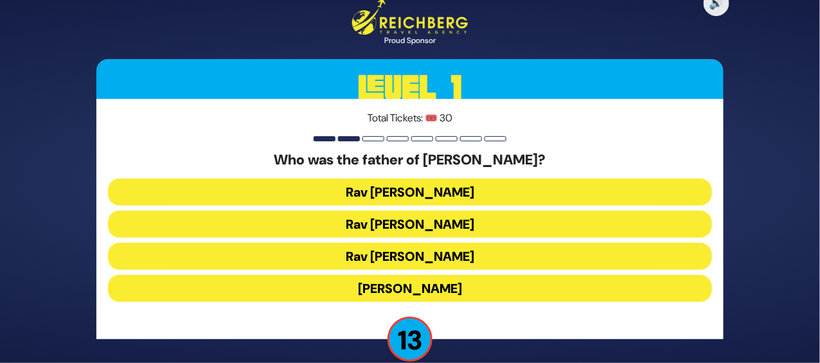
click at [452, 275] on button "Rav Yitzchok Hutner" at bounding box center [410, 288] width 604 height 27
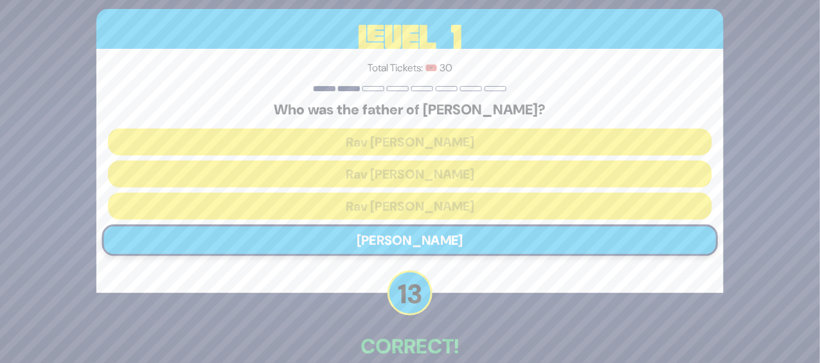
scroll to position [57, 0]
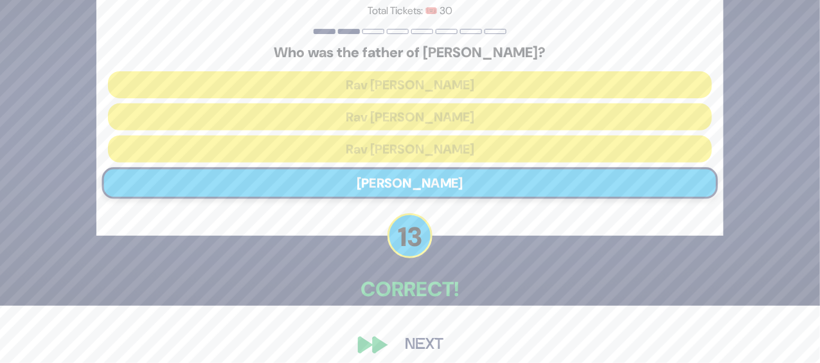
click at [428, 330] on button "Next" at bounding box center [424, 345] width 75 height 30
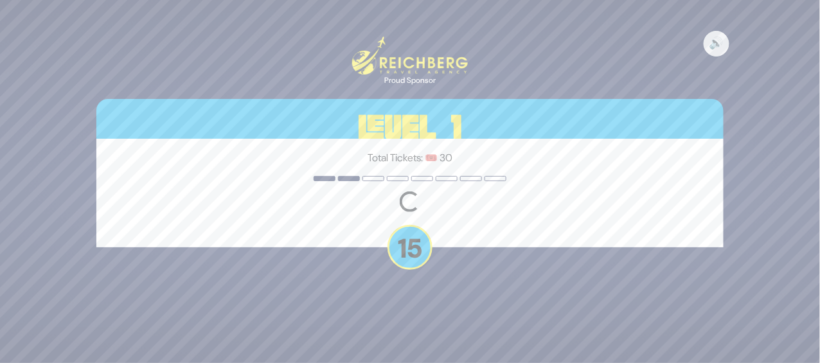
scroll to position [0, 0]
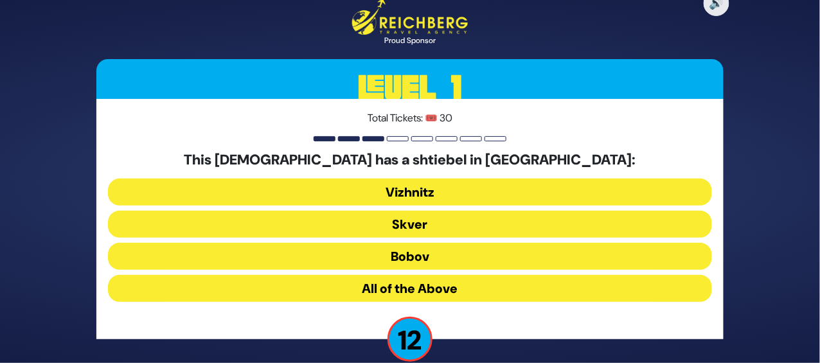
click at [445, 275] on button "All of the Above" at bounding box center [410, 288] width 604 height 27
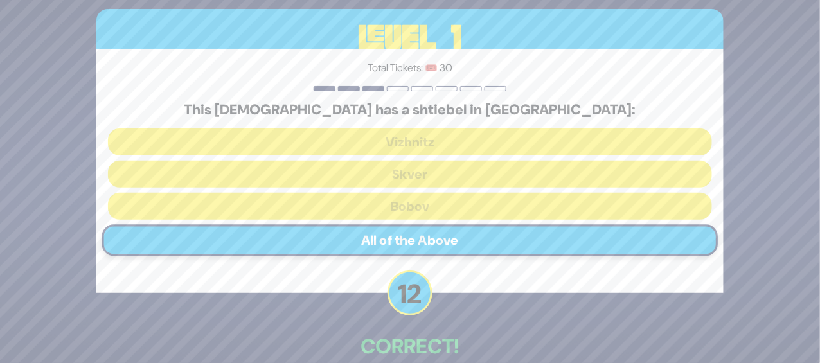
scroll to position [57, 0]
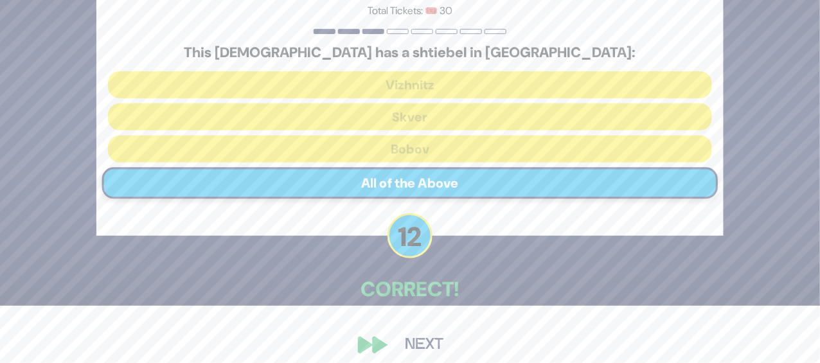
click at [420, 335] on button "Next" at bounding box center [424, 345] width 75 height 30
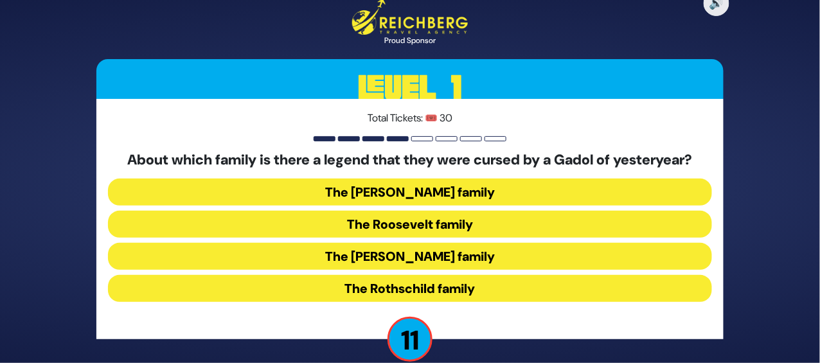
click at [434, 211] on button "The Roosevelt family" at bounding box center [410, 224] width 604 height 27
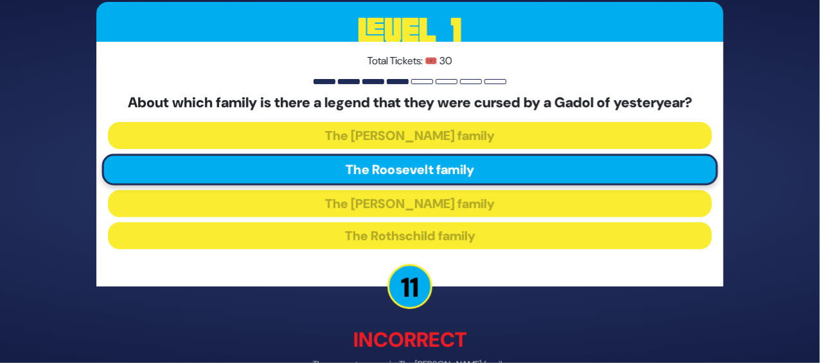
scroll to position [64, 0]
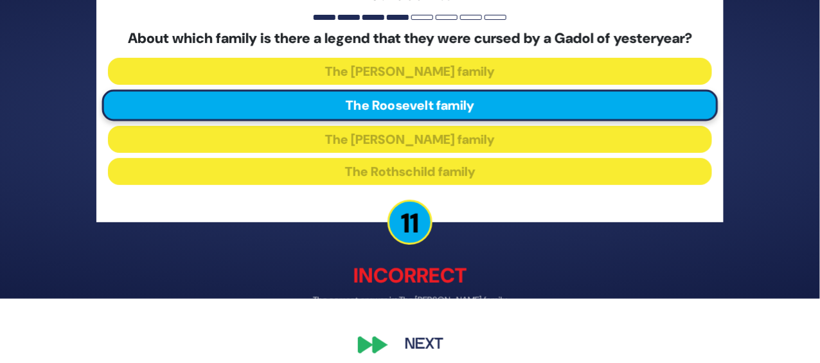
click at [424, 335] on button "Next" at bounding box center [424, 345] width 75 height 30
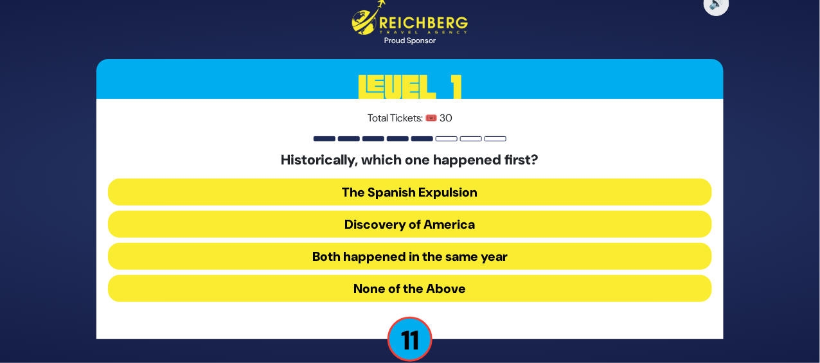
click at [455, 247] on button "Both happened in the same year" at bounding box center [410, 256] width 604 height 27
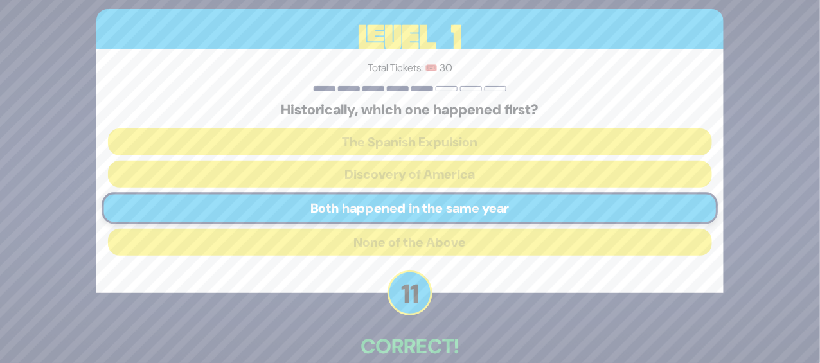
scroll to position [57, 0]
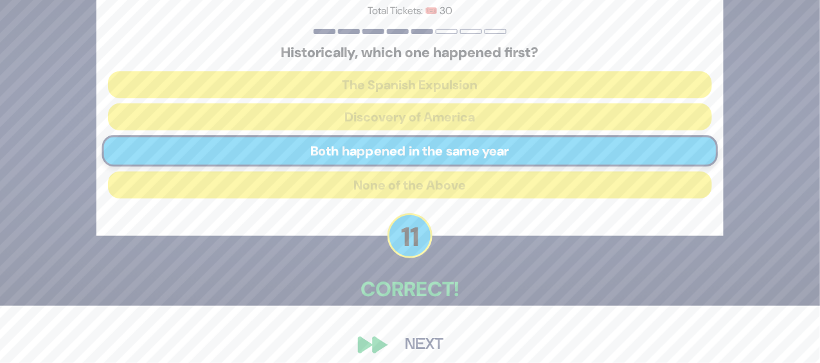
click at [420, 335] on button "Next" at bounding box center [424, 345] width 75 height 30
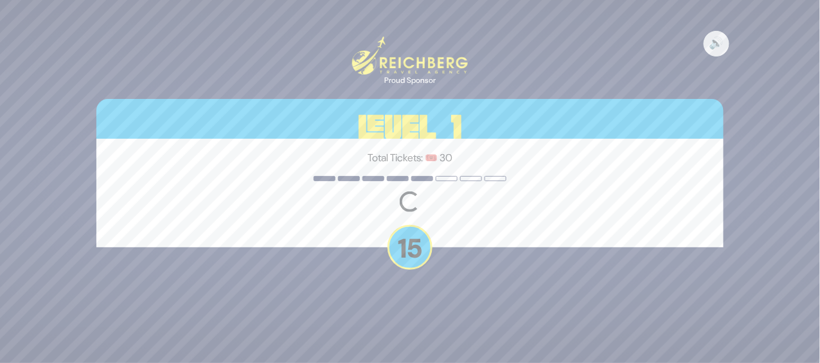
scroll to position [0, 0]
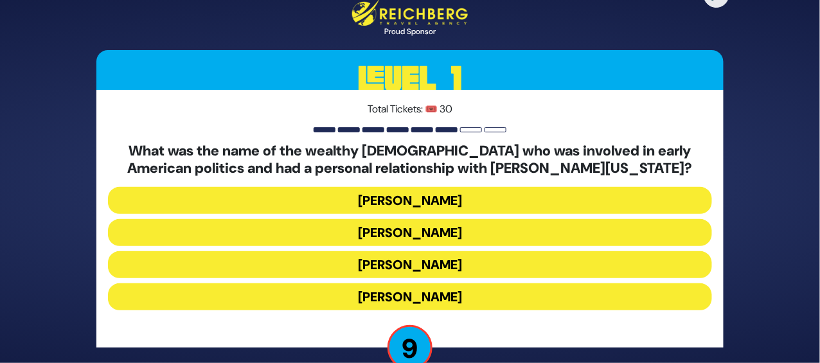
click at [441, 219] on button "Haym Salomon" at bounding box center [410, 232] width 604 height 27
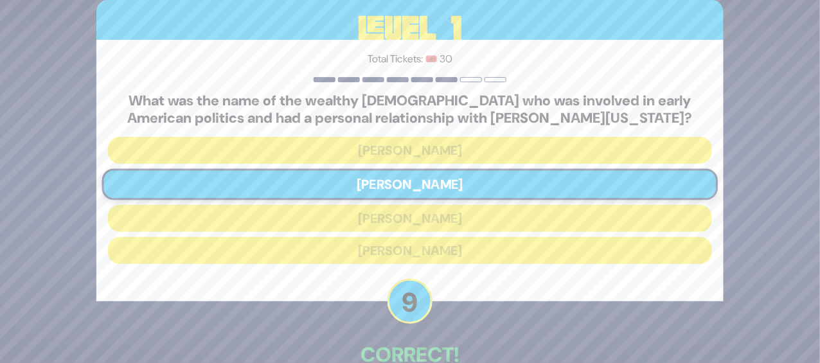
scroll to position [66, 0]
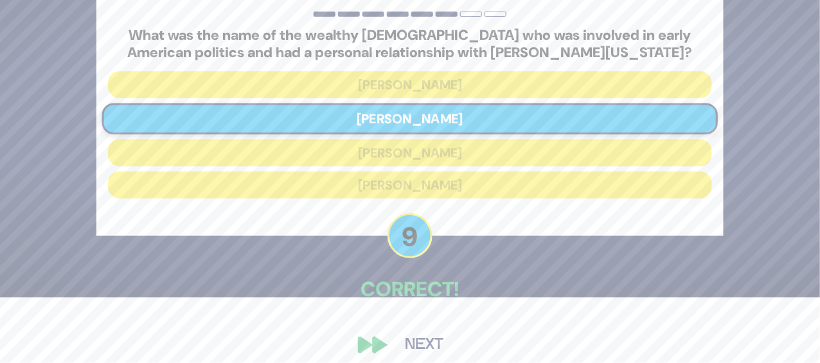
click at [424, 331] on button "Next" at bounding box center [424, 345] width 75 height 30
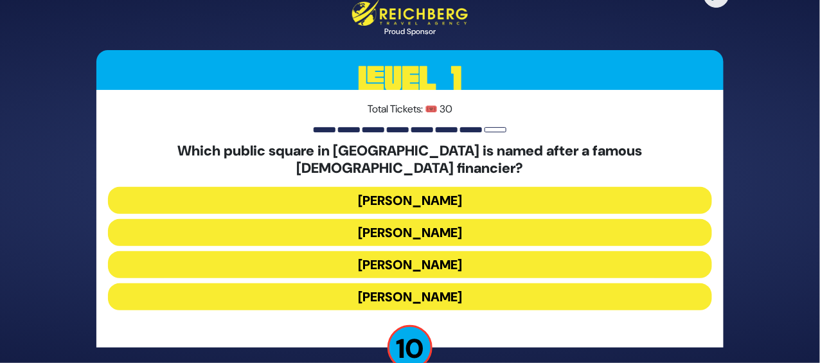
click at [412, 283] on button "Kikar Safra" at bounding box center [410, 296] width 604 height 27
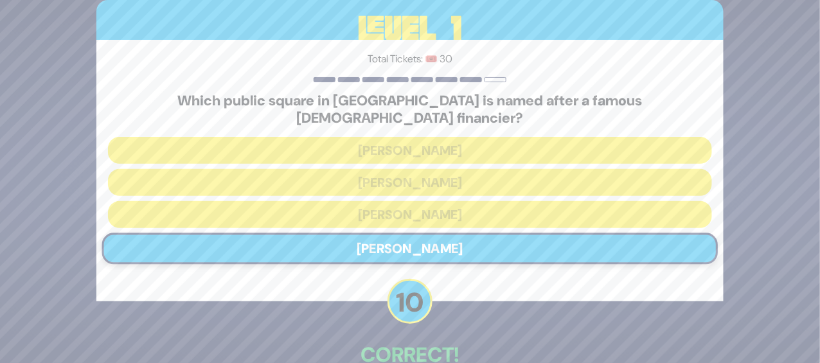
scroll to position [57, 0]
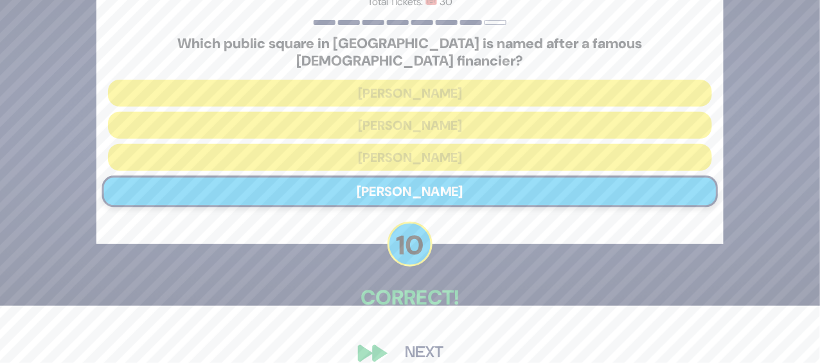
click at [424, 339] on button "Next" at bounding box center [424, 354] width 75 height 30
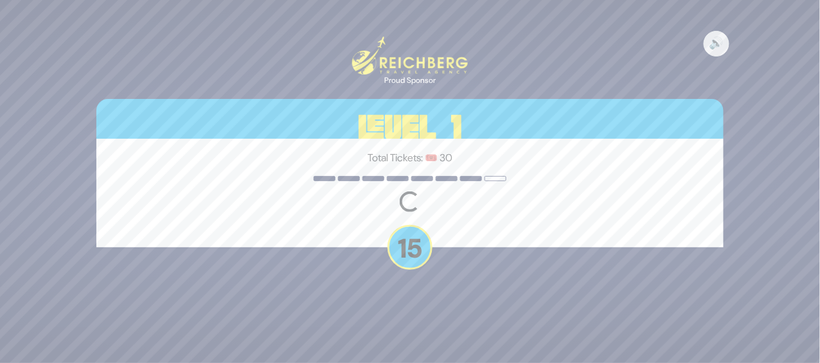
scroll to position [0, 0]
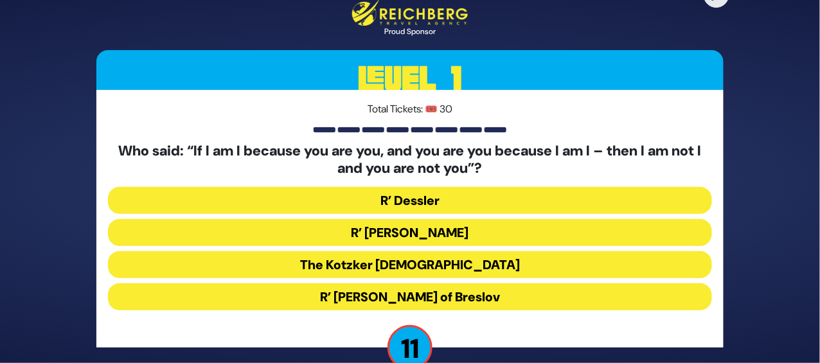
click at [446, 251] on button "The Kotzker Rebbe" at bounding box center [410, 264] width 604 height 27
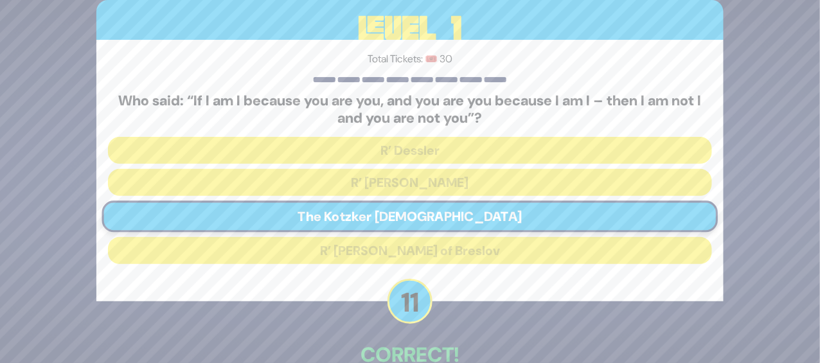
scroll to position [66, 0]
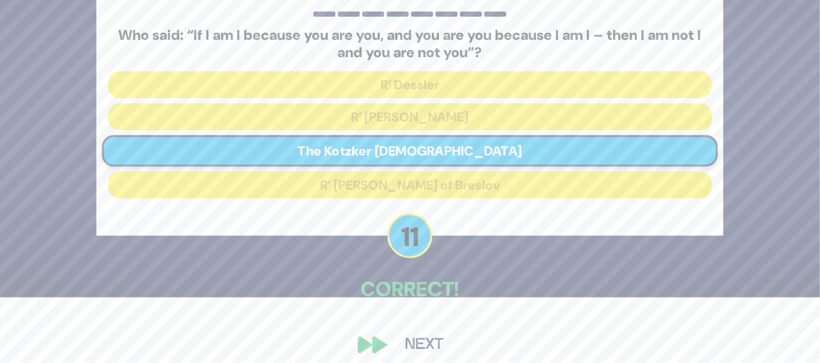
click at [424, 332] on button "Next" at bounding box center [424, 345] width 75 height 30
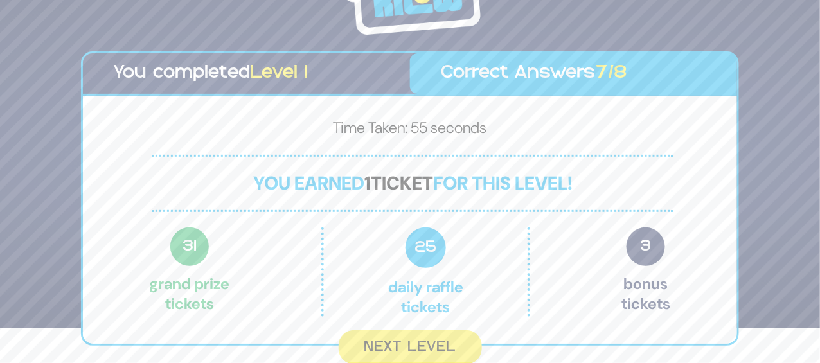
scroll to position [33, 0]
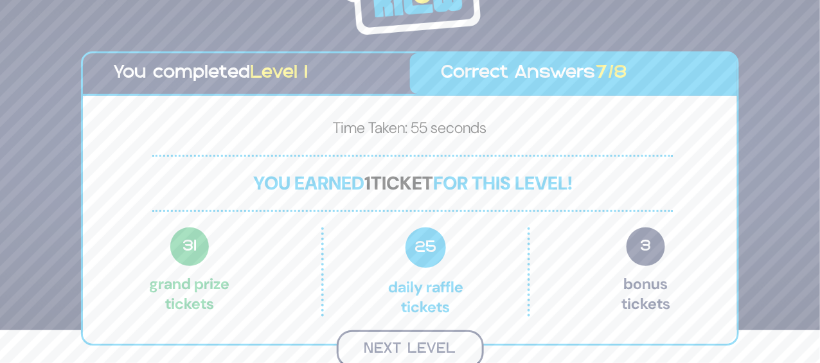
click at [439, 333] on button "Next Level" at bounding box center [410, 349] width 147 height 38
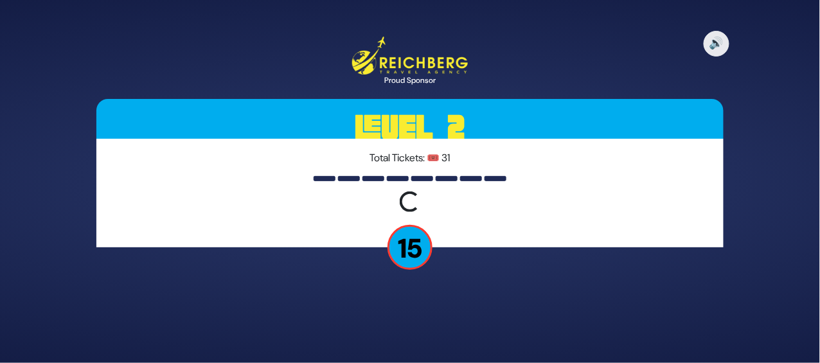
scroll to position [0, 0]
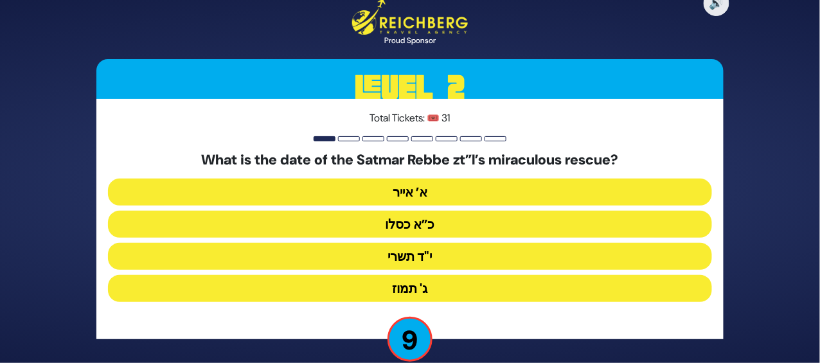
click at [436, 216] on button "כ”א כסלו" at bounding box center [410, 224] width 604 height 27
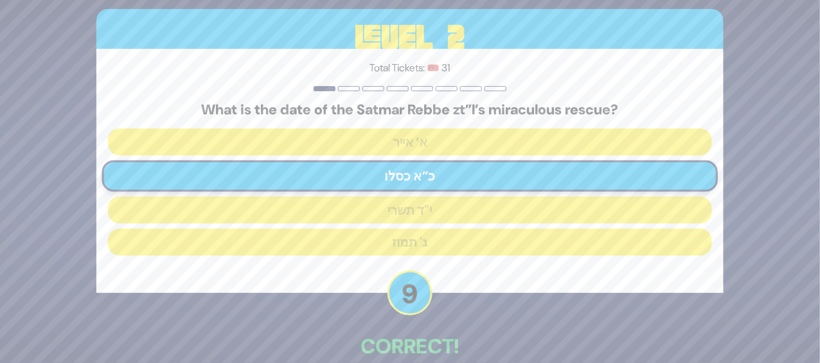
scroll to position [57, 0]
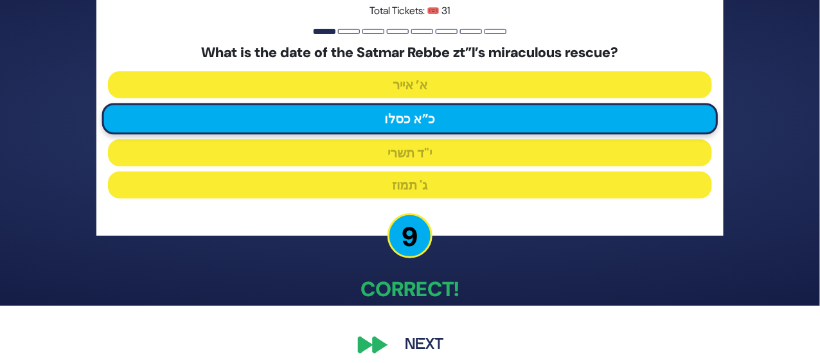
click at [430, 330] on button "Next" at bounding box center [424, 345] width 75 height 30
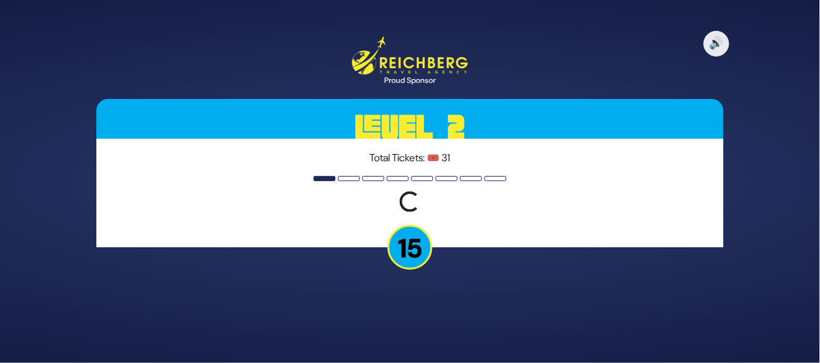
scroll to position [0, 0]
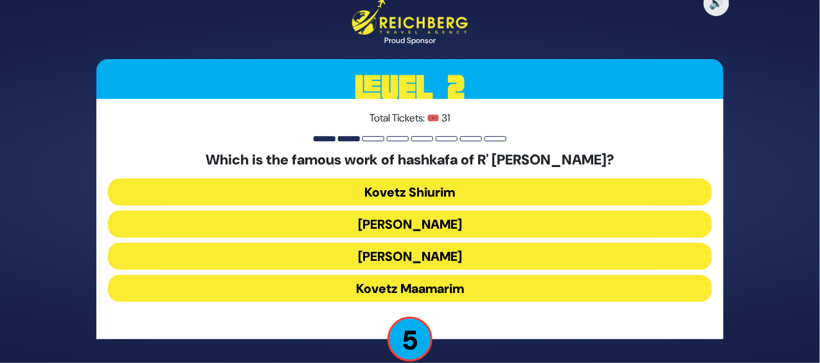
click at [445, 276] on button "Kovetz Maamarim" at bounding box center [410, 288] width 604 height 27
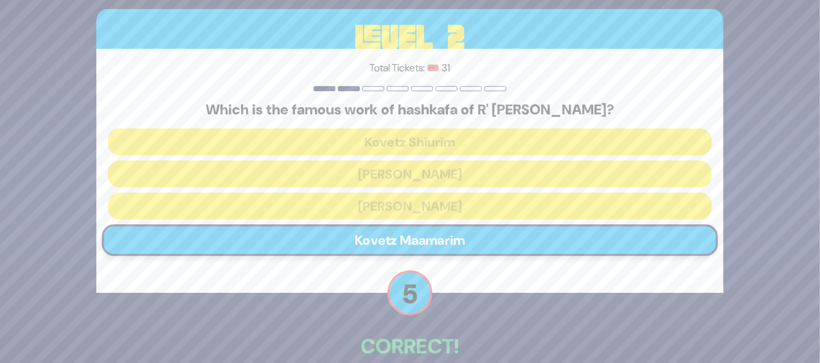
scroll to position [57, 0]
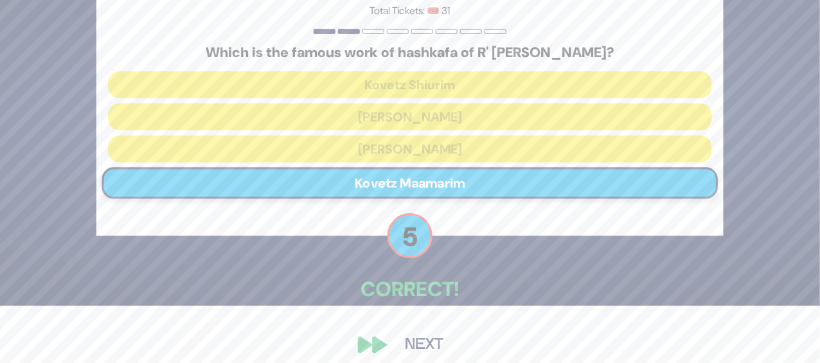
click at [427, 335] on button "Next" at bounding box center [424, 345] width 75 height 30
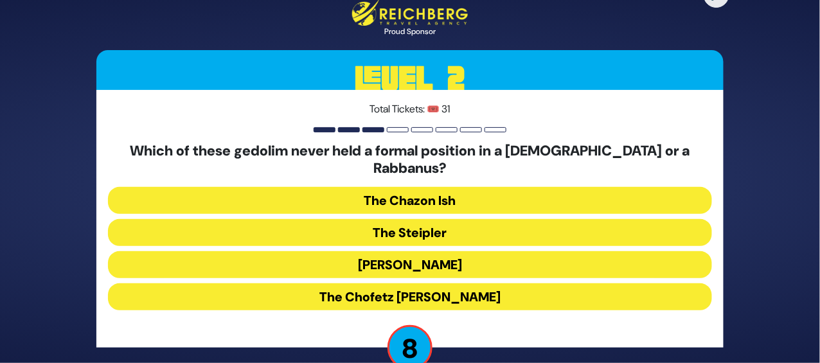
click at [434, 187] on button "The Chazon Ish" at bounding box center [410, 200] width 604 height 27
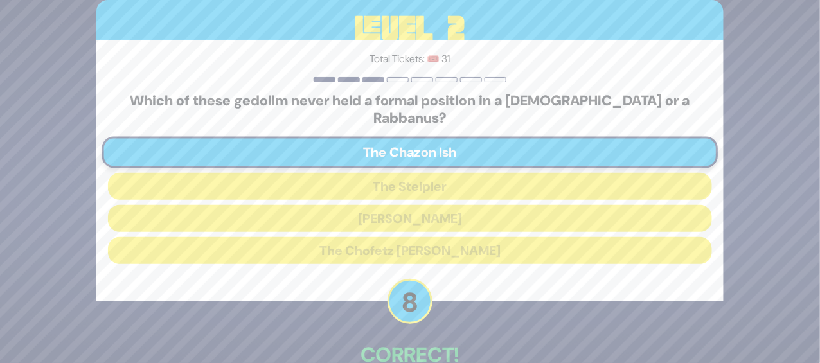
scroll to position [57, 0]
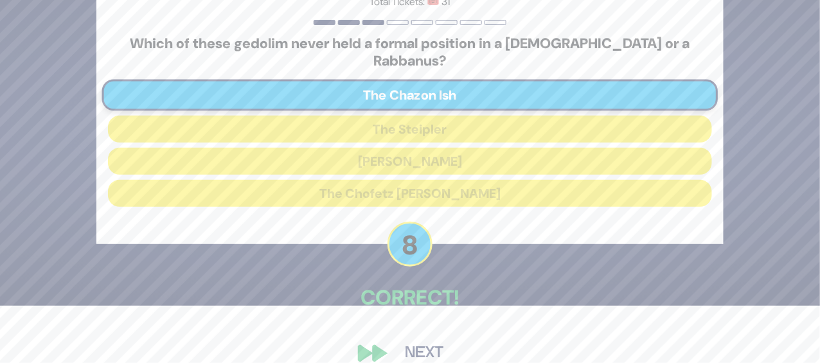
click at [438, 339] on button "Next" at bounding box center [424, 354] width 75 height 30
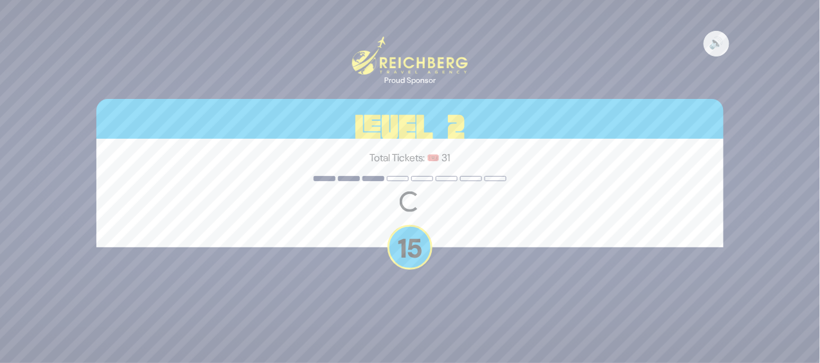
scroll to position [0, 0]
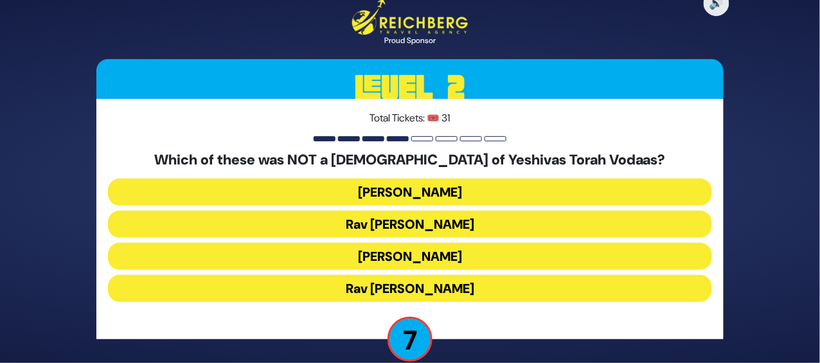
click at [473, 275] on button "Rav Shraga Feivel Mendlowitz" at bounding box center [410, 288] width 604 height 27
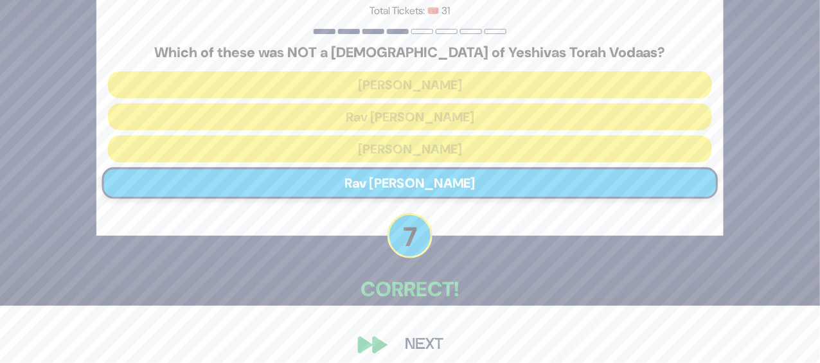
scroll to position [57, 0]
click at [427, 339] on button "Next" at bounding box center [424, 346] width 75 height 30
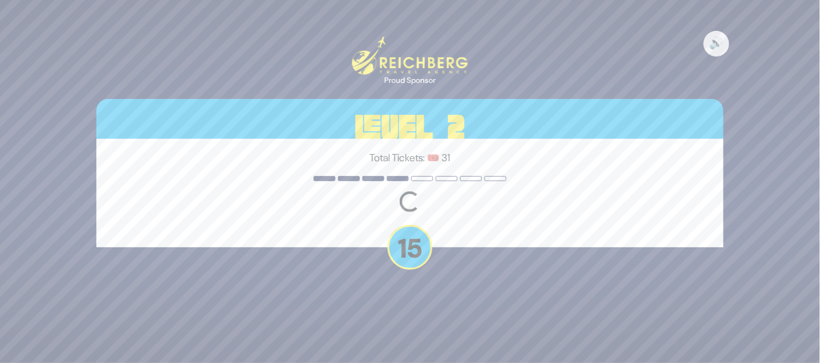
scroll to position [0, 0]
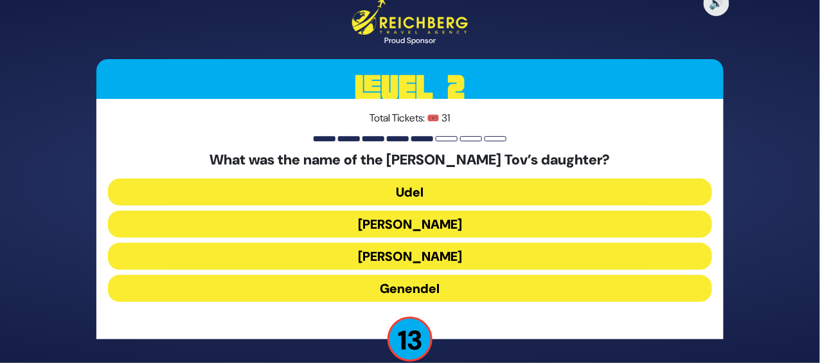
click at [414, 182] on button "Udel" at bounding box center [410, 192] width 604 height 27
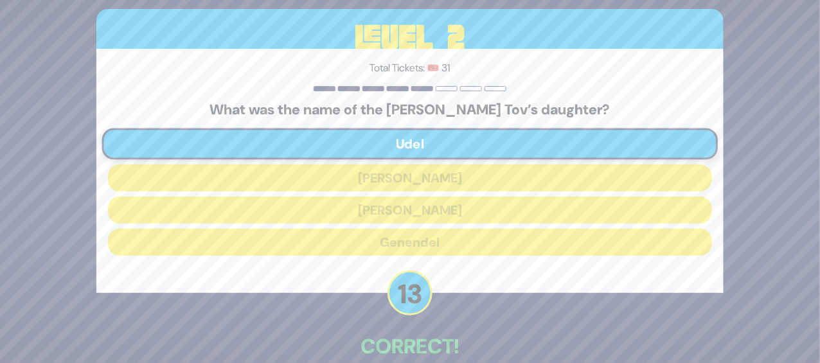
scroll to position [57, 0]
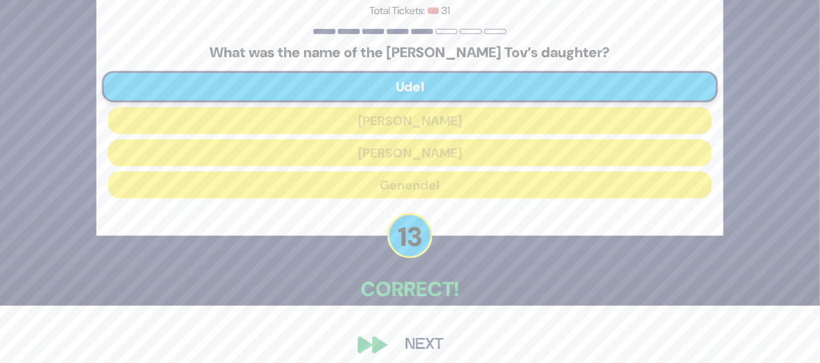
click at [436, 336] on button "Next" at bounding box center [424, 345] width 75 height 30
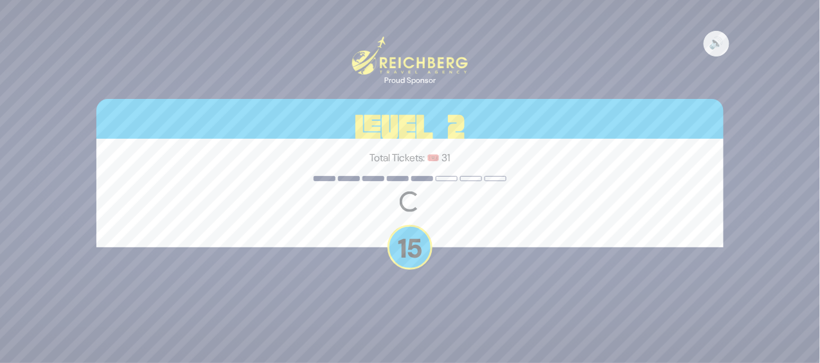
scroll to position [0, 0]
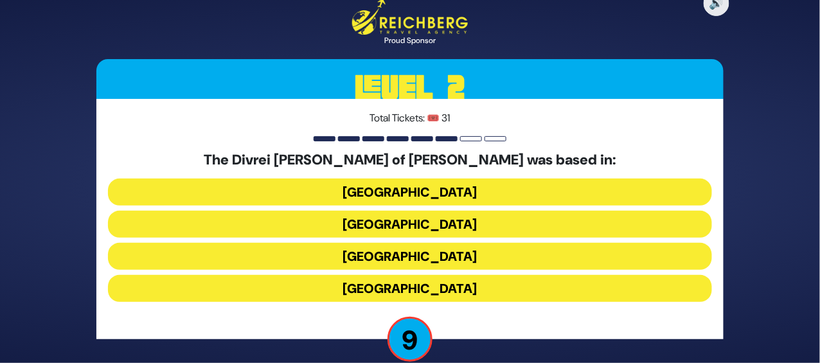
click at [427, 275] on button "Galicia" at bounding box center [410, 288] width 604 height 27
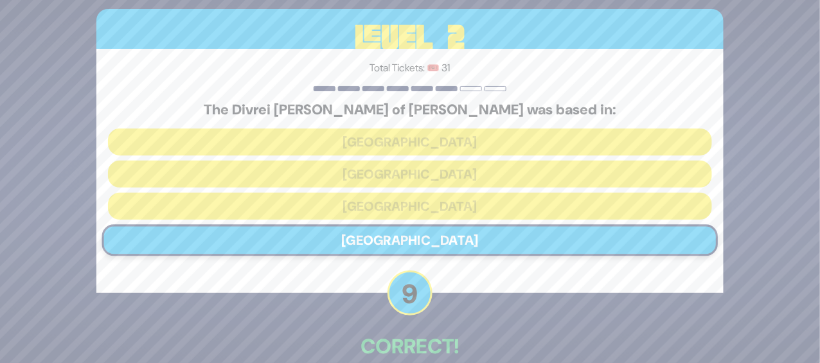
scroll to position [57, 0]
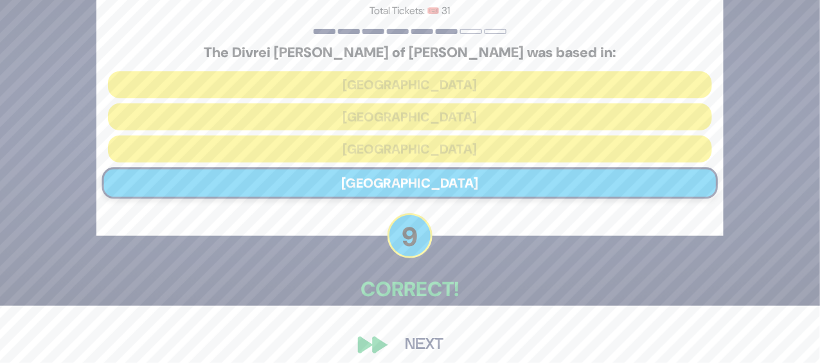
click at [415, 333] on button "Next" at bounding box center [424, 345] width 75 height 30
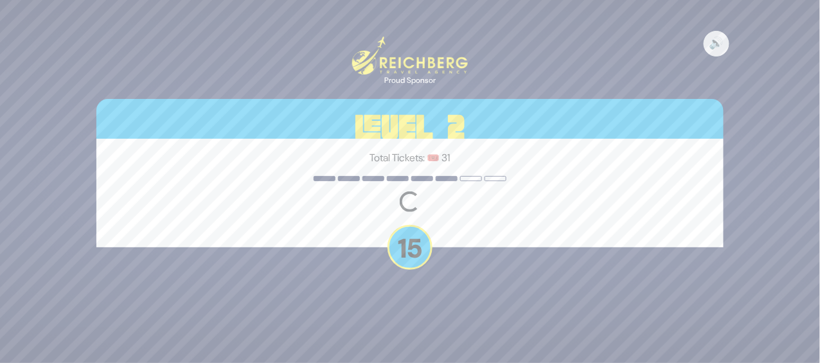
scroll to position [0, 0]
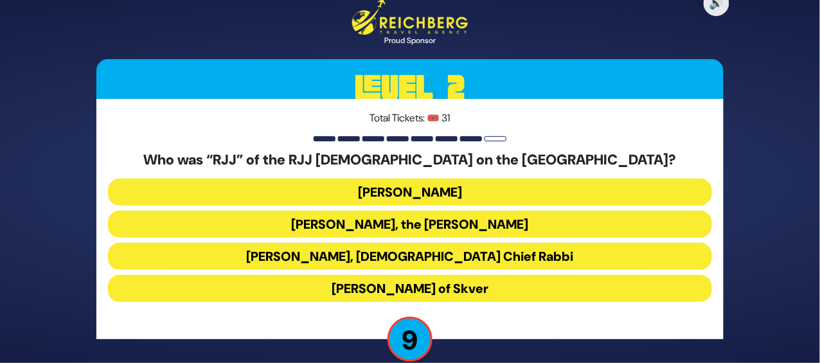
click at [442, 179] on button "Rabbi Yaakov Yosef Herman" at bounding box center [410, 192] width 604 height 27
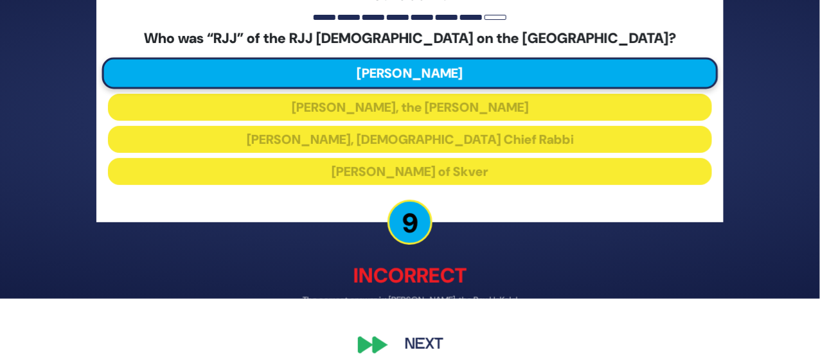
scroll to position [64, 0]
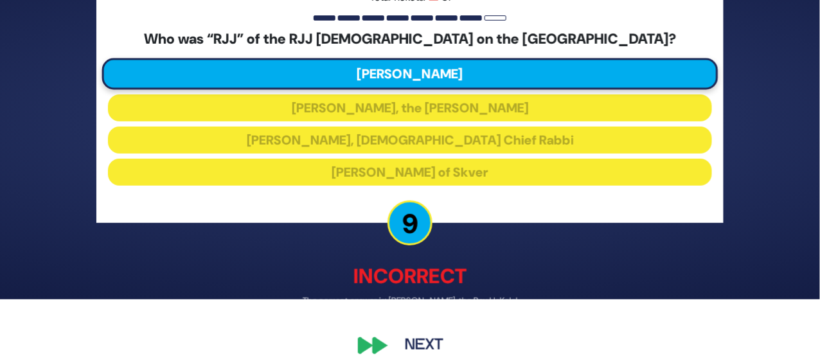
click at [425, 331] on button "Next" at bounding box center [424, 345] width 75 height 30
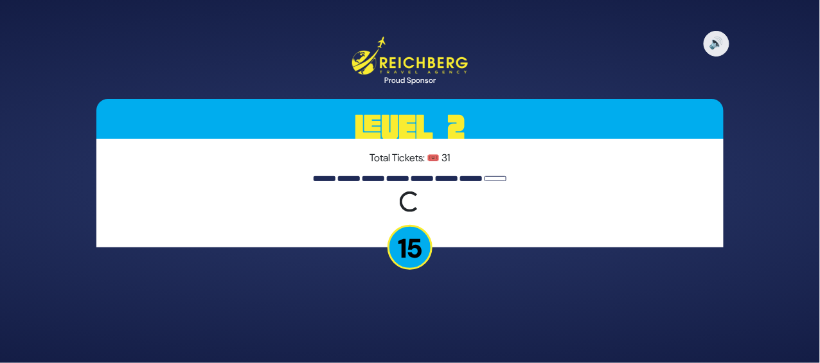
scroll to position [0, 0]
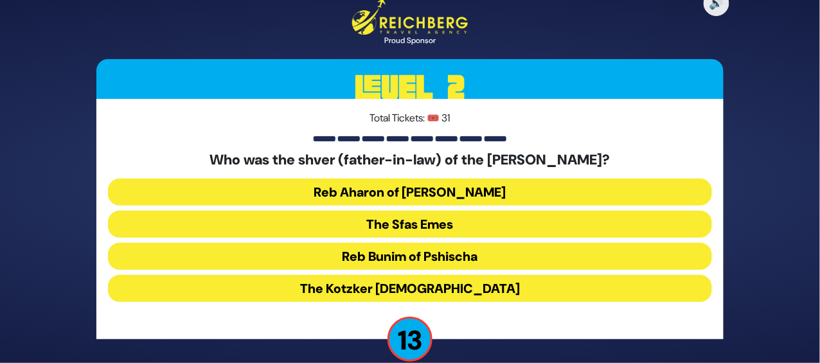
click at [425, 331] on p "13" at bounding box center [409, 339] width 45 height 45
click at [454, 276] on button "The Kotzker Rebbe" at bounding box center [410, 288] width 604 height 27
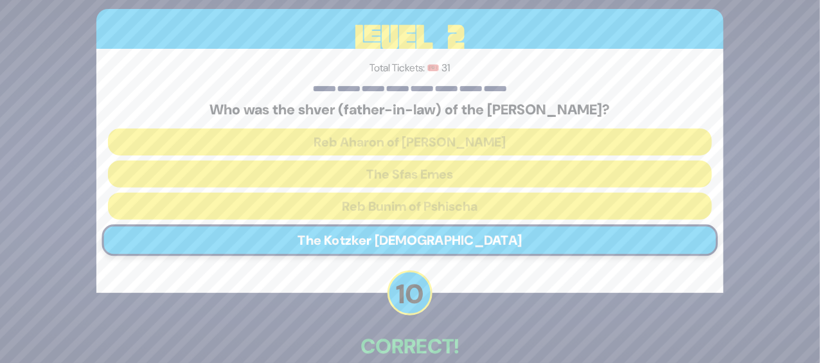
scroll to position [57, 0]
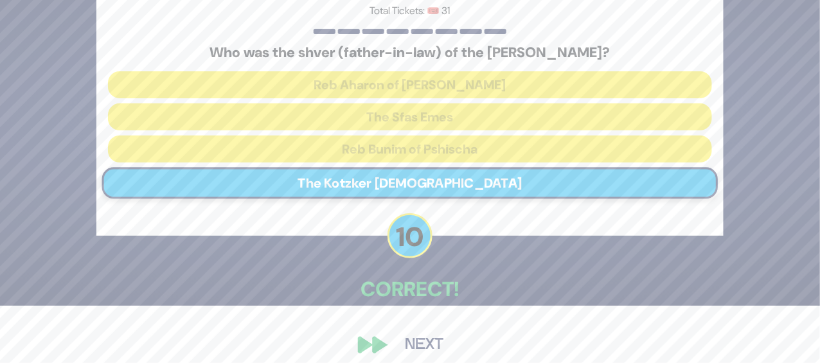
click at [420, 334] on button "Next" at bounding box center [424, 345] width 75 height 30
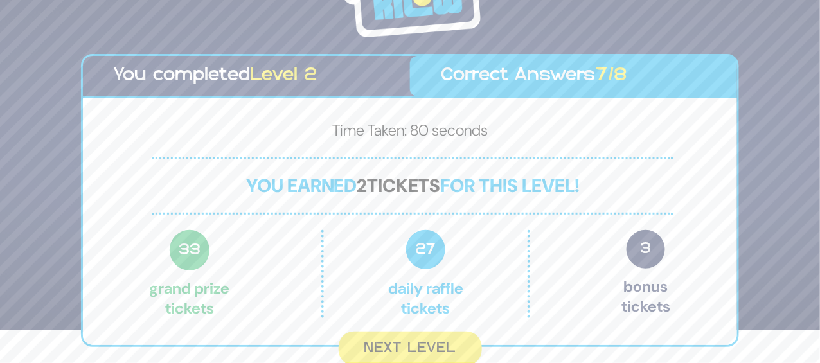
scroll to position [36, 0]
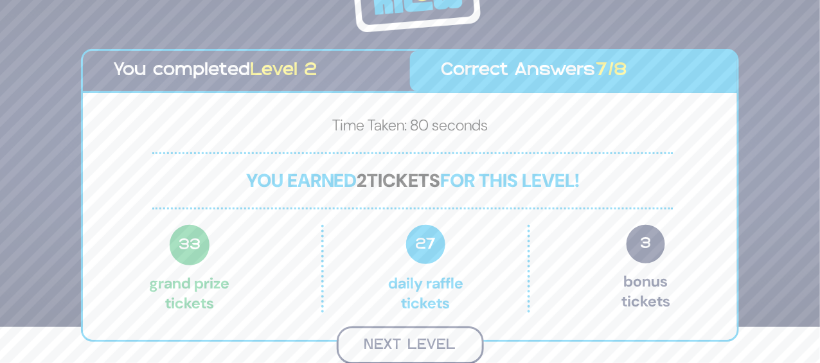
click at [412, 337] on button "Next Level" at bounding box center [410, 345] width 147 height 38
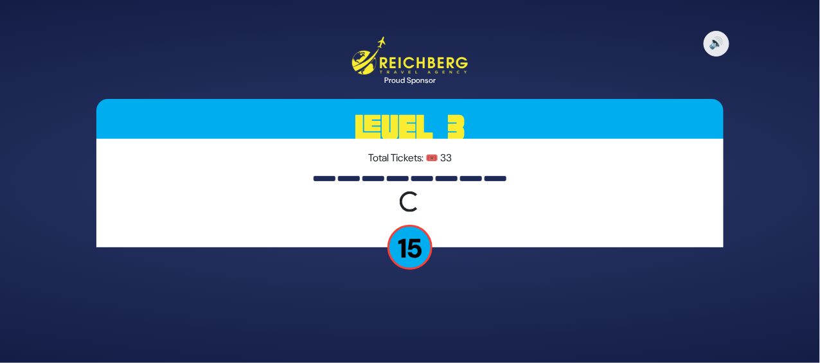
scroll to position [0, 0]
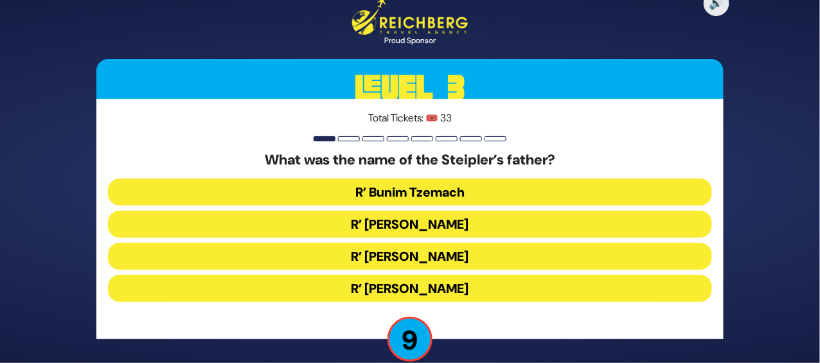
click at [463, 246] on button "R’ Shmaryahu Yosef Chaim" at bounding box center [410, 256] width 604 height 27
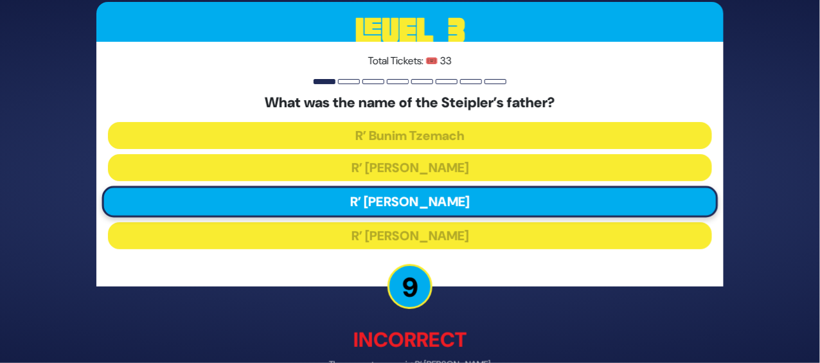
scroll to position [64, 0]
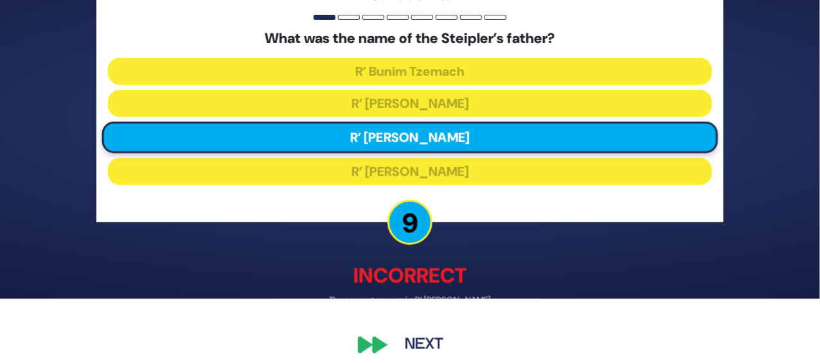
click at [426, 333] on button "Next" at bounding box center [424, 345] width 75 height 30
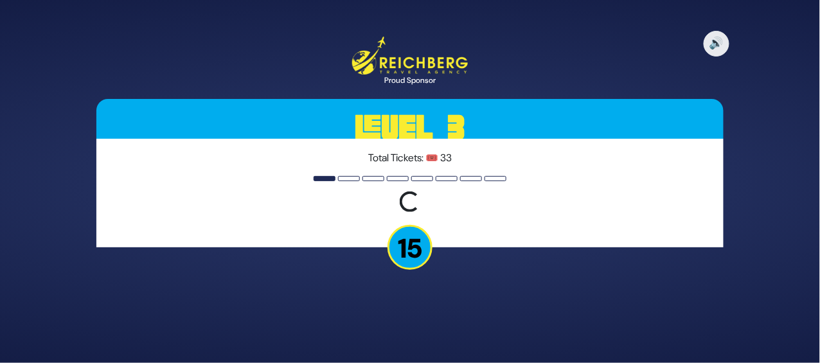
scroll to position [0, 0]
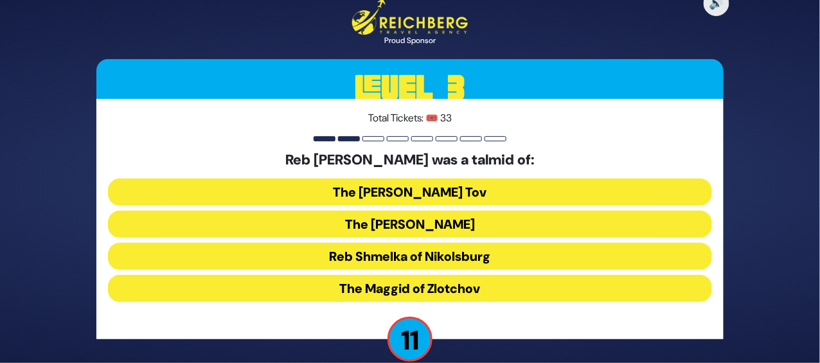
click at [484, 179] on button "The Baal Shem Tov" at bounding box center [410, 192] width 604 height 27
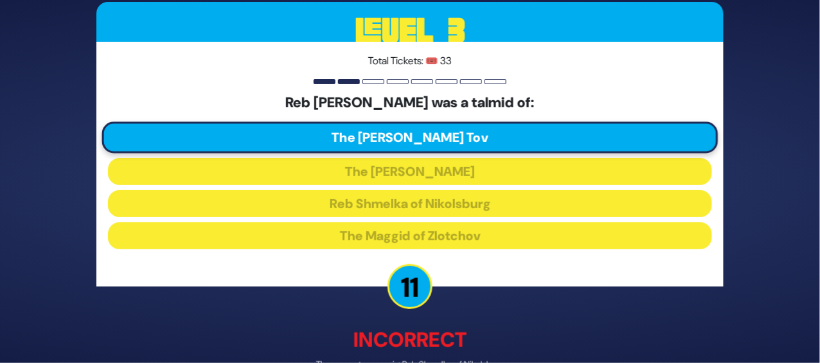
scroll to position [64, 0]
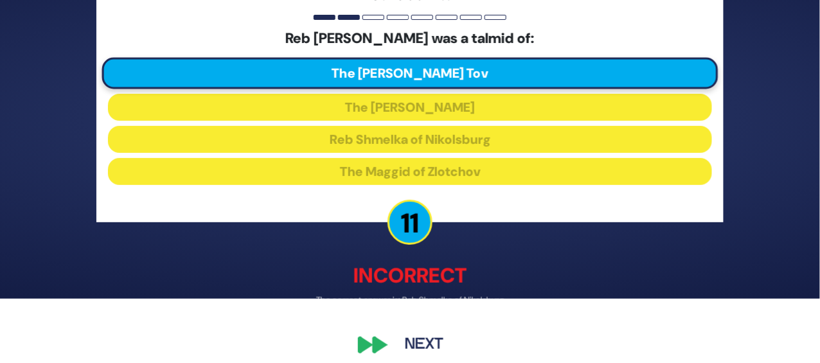
click at [434, 333] on button "Next" at bounding box center [424, 345] width 75 height 30
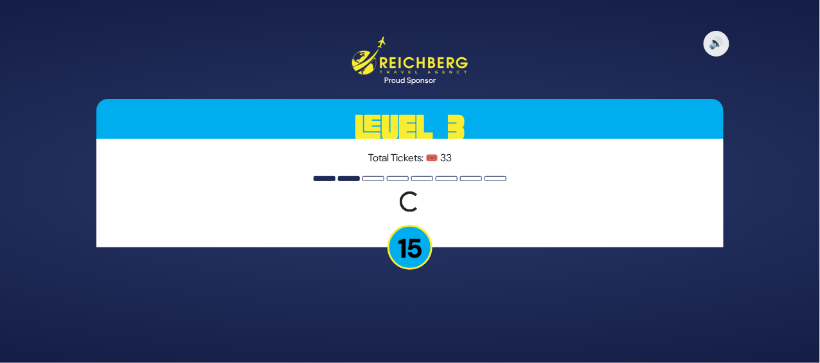
scroll to position [0, 0]
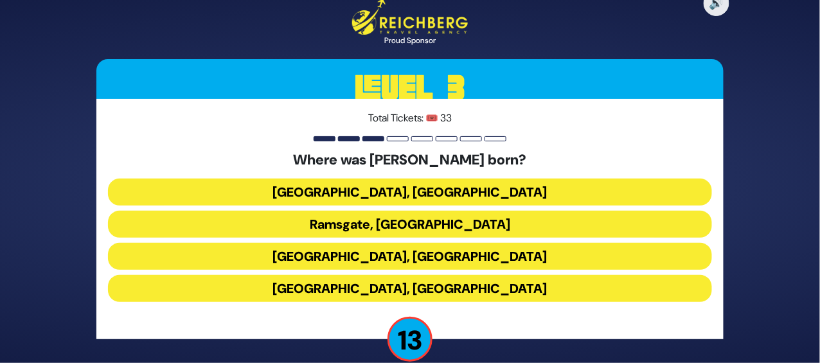
click at [427, 246] on button "Livorno, Italy" at bounding box center [410, 256] width 604 height 27
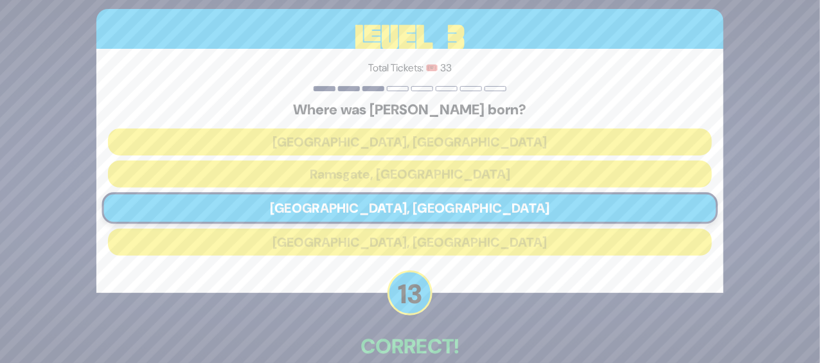
scroll to position [57, 0]
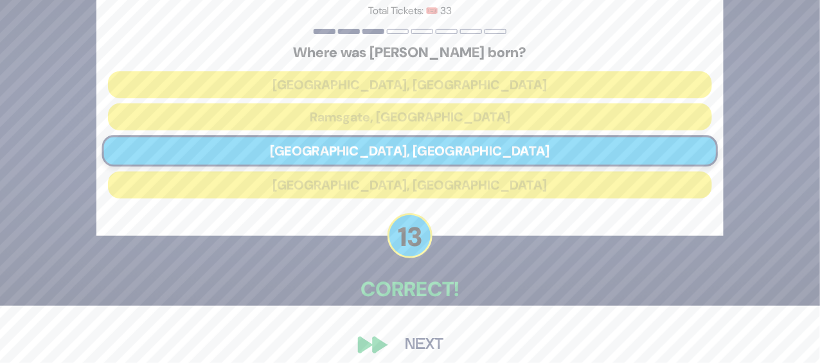
click at [430, 330] on button "Next" at bounding box center [424, 345] width 75 height 30
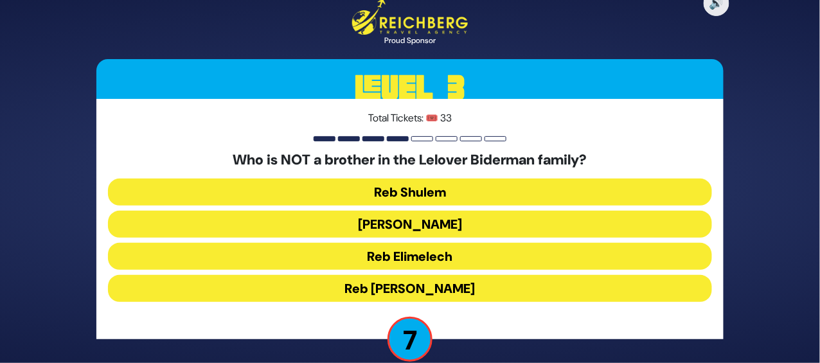
click at [446, 275] on button "Reb Chaim Yosef" at bounding box center [410, 288] width 604 height 27
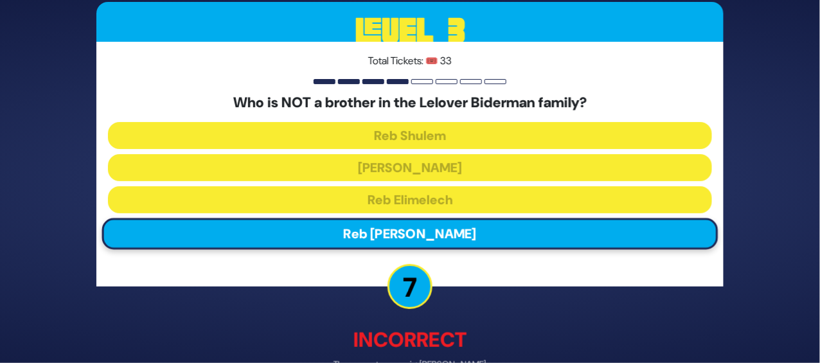
scroll to position [64, 0]
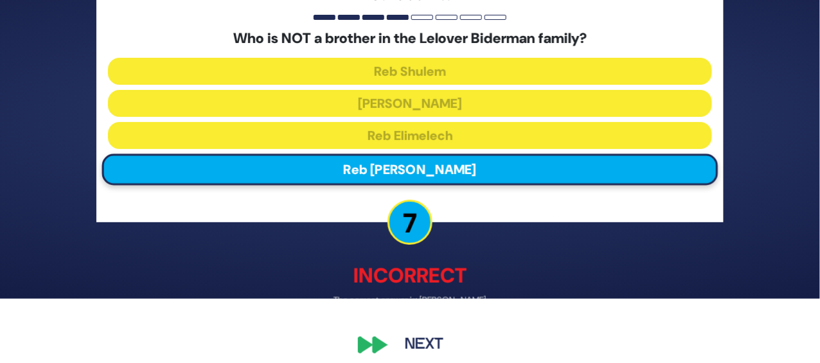
click at [418, 330] on button "Next" at bounding box center [424, 345] width 75 height 30
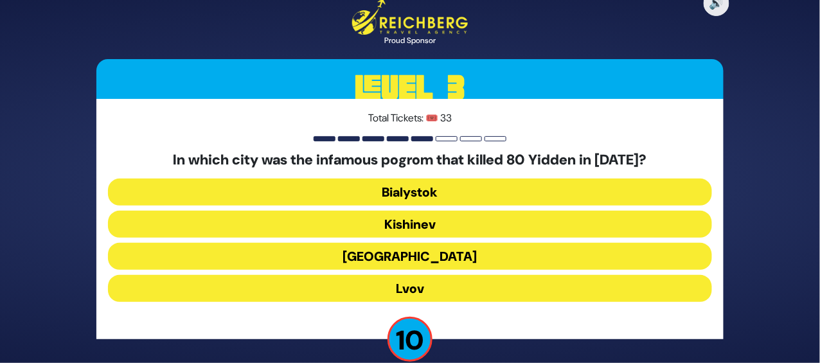
click at [424, 211] on button "Kishinev" at bounding box center [410, 224] width 604 height 27
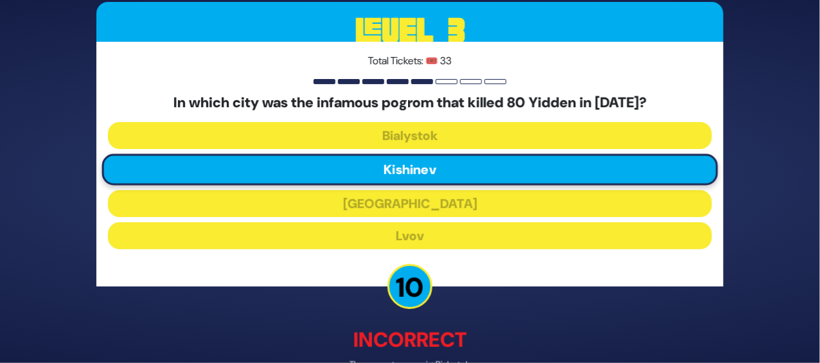
scroll to position [64, 0]
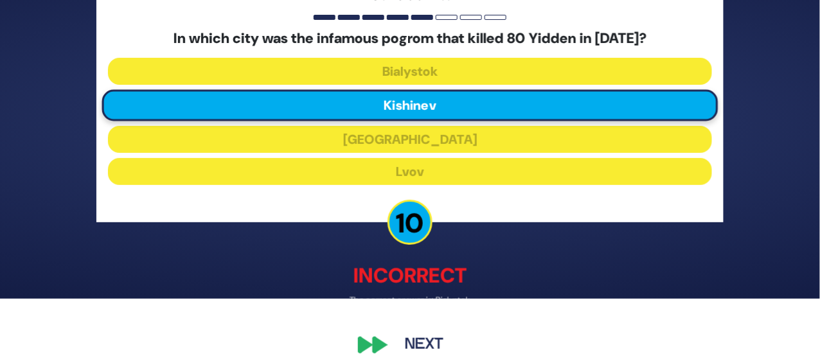
click at [424, 334] on button "Next" at bounding box center [424, 345] width 75 height 30
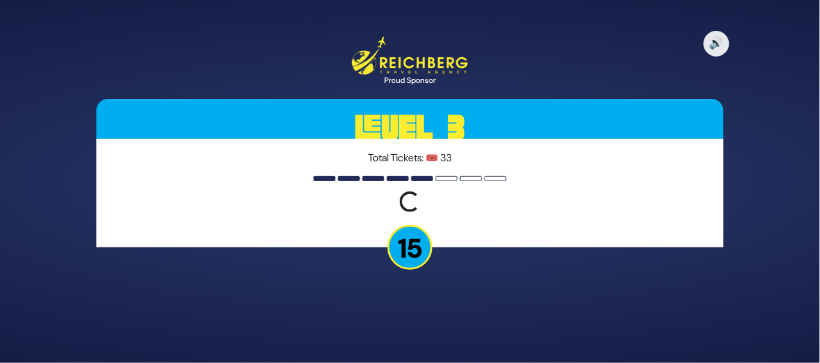
scroll to position [0, 0]
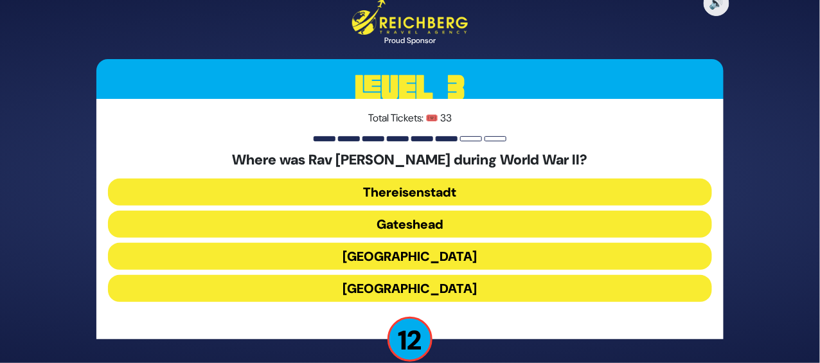
click at [444, 213] on button "Gateshead" at bounding box center [410, 224] width 604 height 27
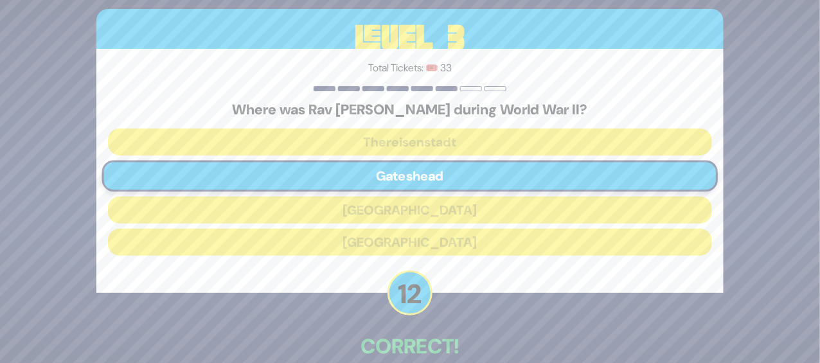
scroll to position [57, 0]
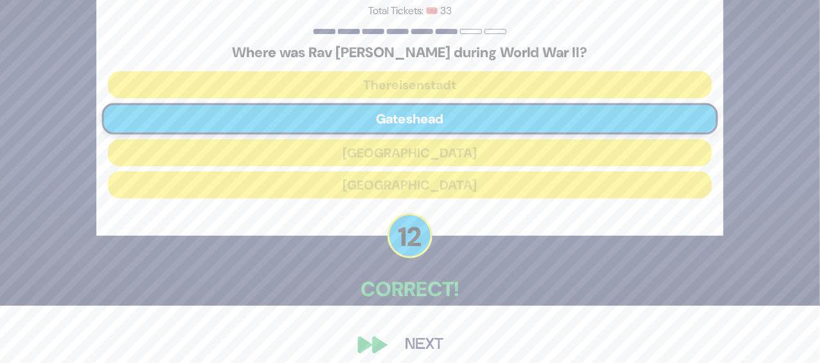
click at [429, 332] on button "Next" at bounding box center [424, 345] width 75 height 30
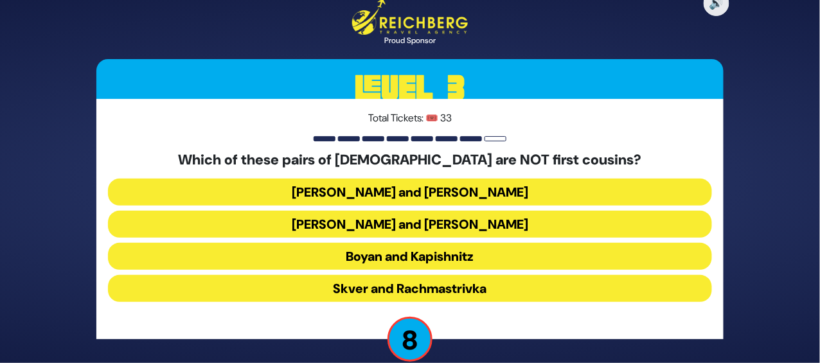
click at [482, 182] on button "Belz and Slonim" at bounding box center [410, 192] width 604 height 27
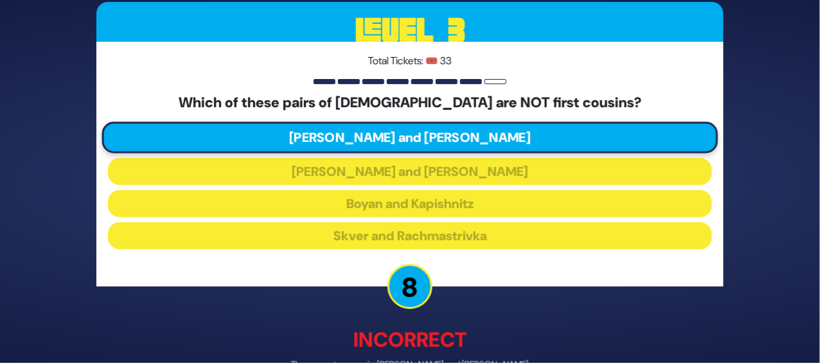
scroll to position [64, 0]
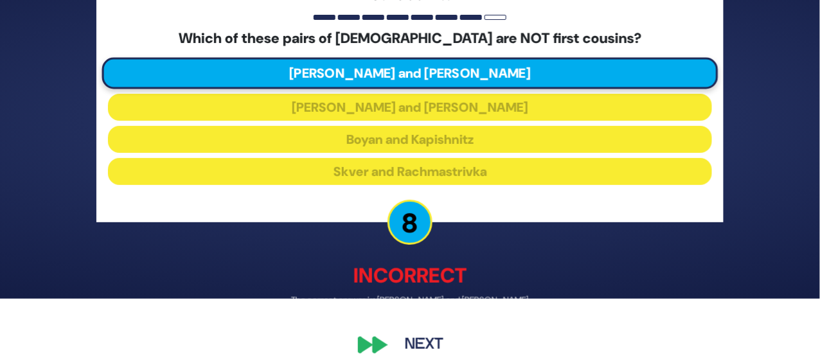
click at [427, 336] on button "Next" at bounding box center [424, 345] width 75 height 30
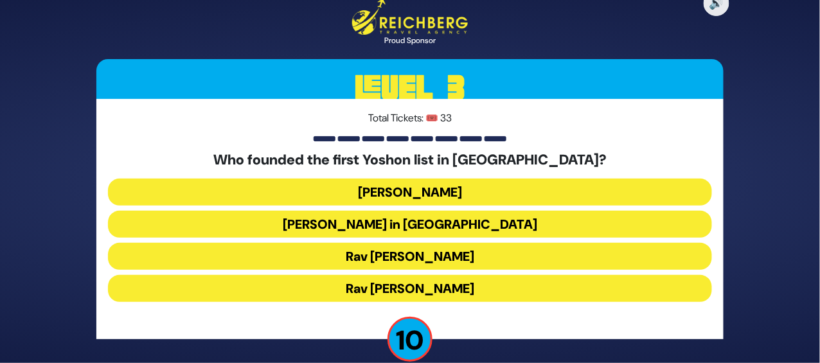
click at [425, 179] on button "Rabbi Yosef Herman" at bounding box center [410, 192] width 604 height 27
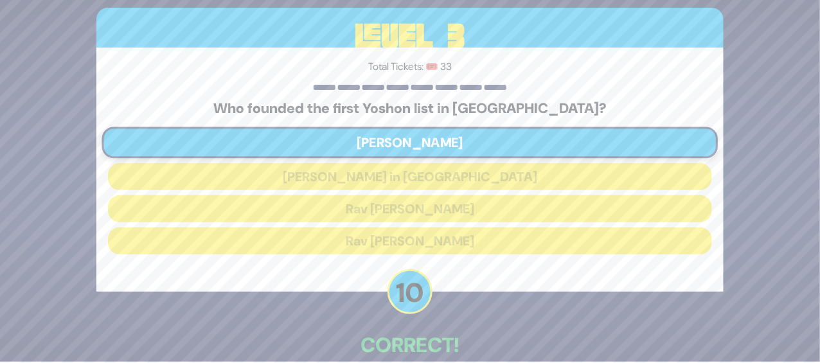
scroll to position [57, 0]
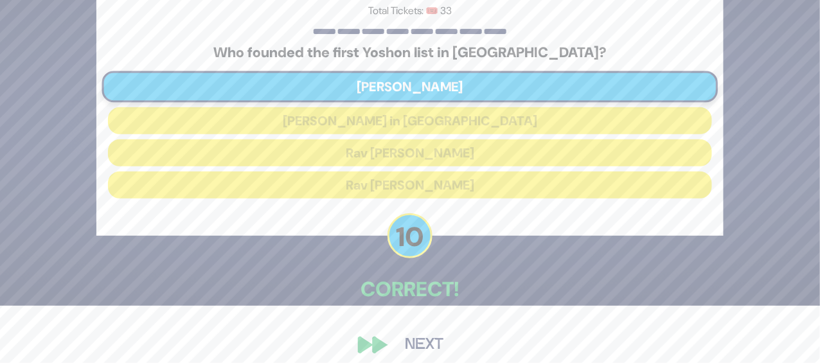
click at [431, 333] on button "Next" at bounding box center [424, 345] width 75 height 30
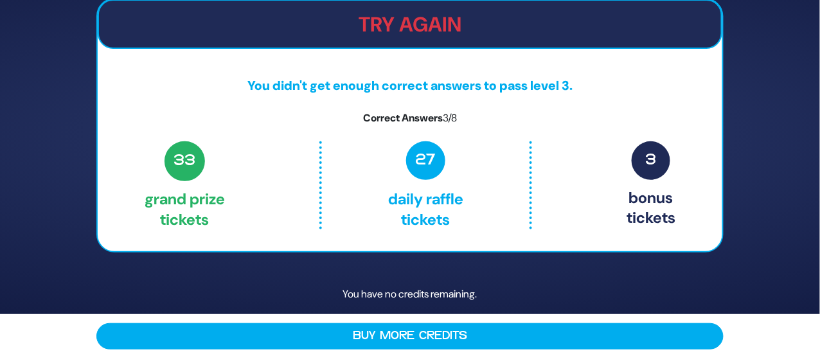
scroll to position [0, 0]
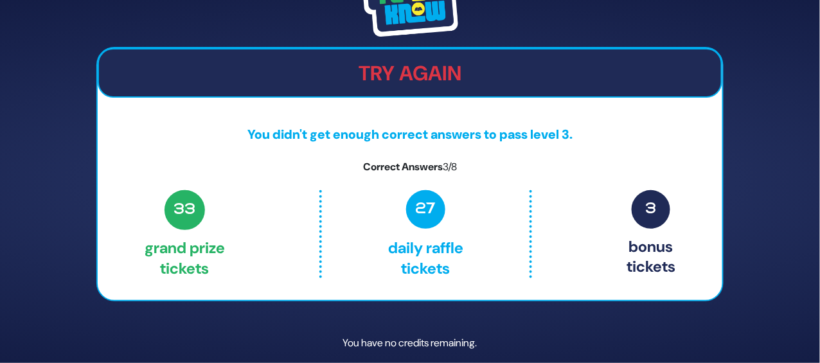
click at [408, 16] on img at bounding box center [410, 1] width 96 height 72
